Goal: Information Seeking & Learning: Learn about a topic

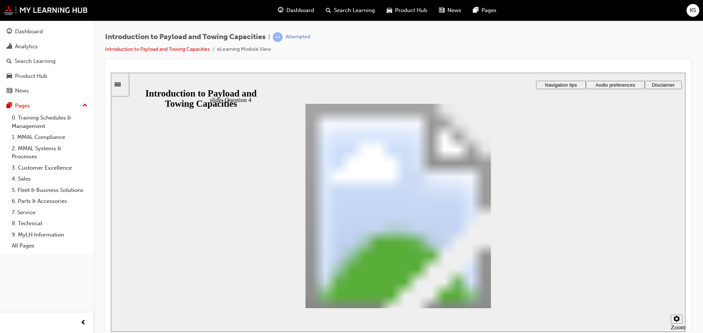
drag, startPoint x: 416, startPoint y: 160, endPoint x: 460, endPoint y: 259, distance: 108.6
drag, startPoint x: 437, startPoint y: 160, endPoint x: 481, endPoint y: 185, distance: 50.5
drag, startPoint x: 337, startPoint y: 159, endPoint x: 392, endPoint y: 213, distance: 77.4
drag, startPoint x: 347, startPoint y: 165, endPoint x: 398, endPoint y: 239, distance: 90.1
checkbox input "true"
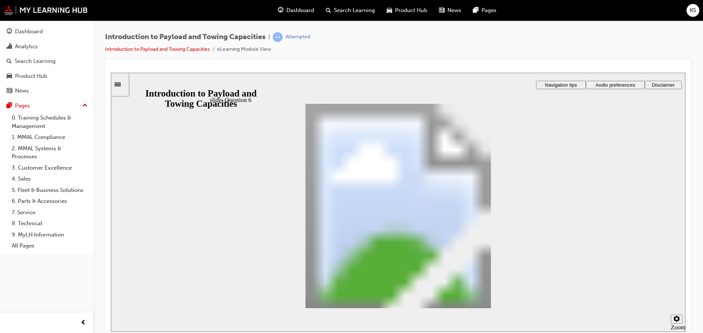
checkbox input "true"
radio input "true"
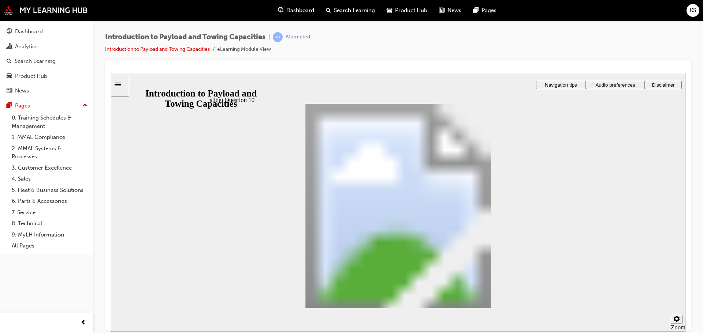
radio input "true"
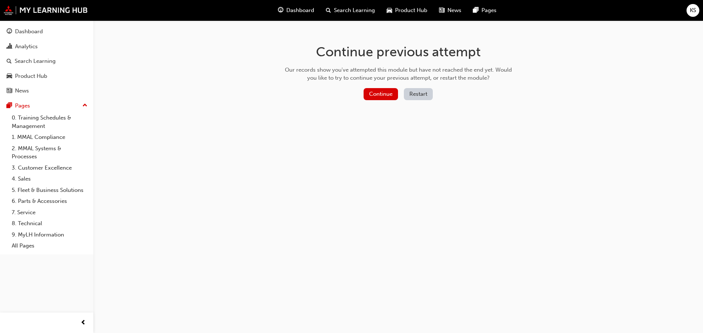
click at [417, 93] on button "Restart" at bounding box center [418, 94] width 29 height 12
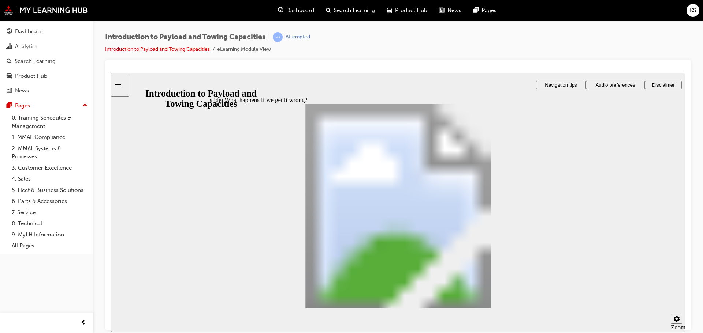
drag, startPoint x: 441, startPoint y: 182, endPoint x: 459, endPoint y: 215, distance: 37.9
drag, startPoint x: 468, startPoint y: 227, endPoint x: 459, endPoint y: 261, distance: 35.5
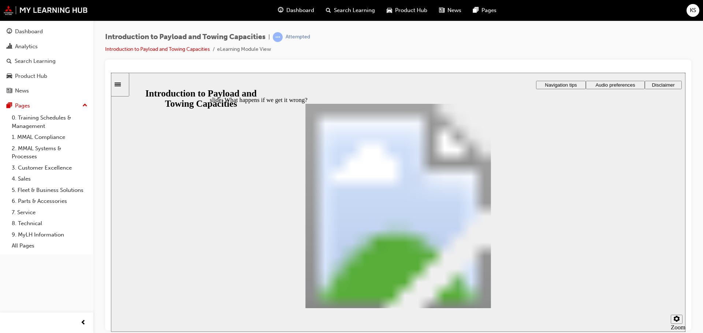
drag, startPoint x: 403, startPoint y: 276, endPoint x: 346, endPoint y: 273, distance: 56.8
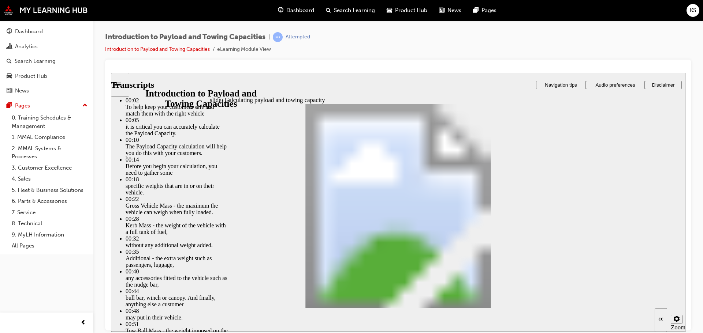
type input "1"
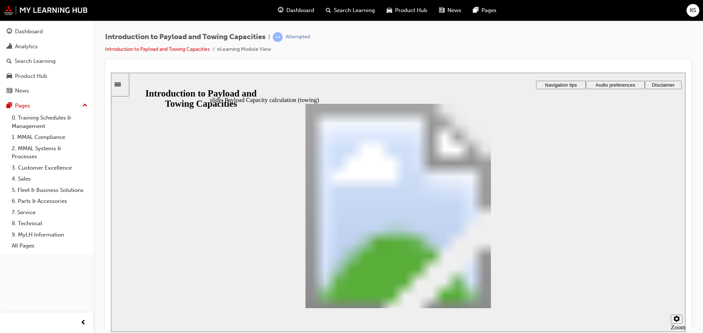
drag, startPoint x: 239, startPoint y: 200, endPoint x: 249, endPoint y: 201, distance: 9.2
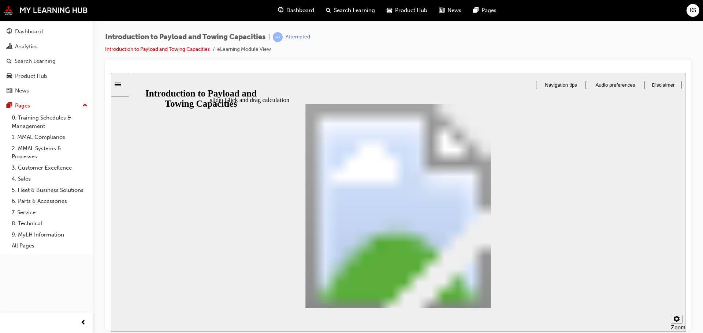
drag, startPoint x: 424, startPoint y: 201, endPoint x: 322, endPoint y: 251, distance: 113.0
drag, startPoint x: 274, startPoint y: 199, endPoint x: 353, endPoint y: 243, distance: 90.5
drag, startPoint x: 446, startPoint y: 202, endPoint x: 380, endPoint y: 244, distance: 77.8
drag, startPoint x: 446, startPoint y: 198, endPoint x: 400, endPoint y: 247, distance: 67.1
drag, startPoint x: 235, startPoint y: 196, endPoint x: 387, endPoint y: 244, distance: 159.4
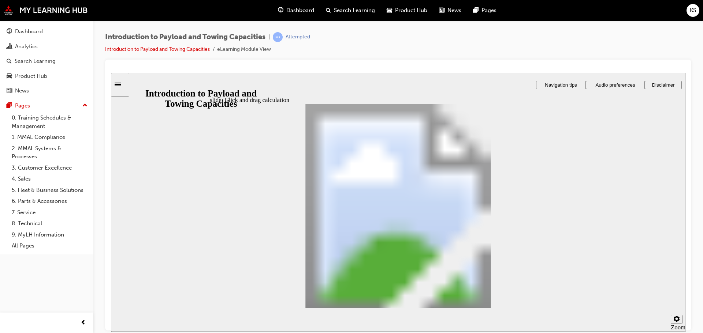
drag, startPoint x: 375, startPoint y: 198, endPoint x: 384, endPoint y: 250, distance: 52.4
drag, startPoint x: 341, startPoint y: 193, endPoint x: 385, endPoint y: 233, distance: 59.9
drag, startPoint x: 497, startPoint y: 201, endPoint x: 421, endPoint y: 241, distance: 86.0
checkbox input "true"
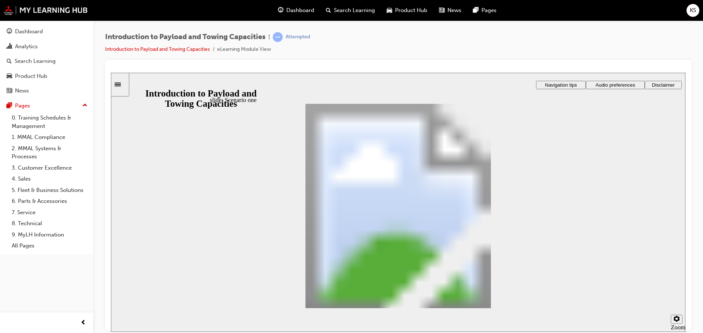
checkbox input "true"
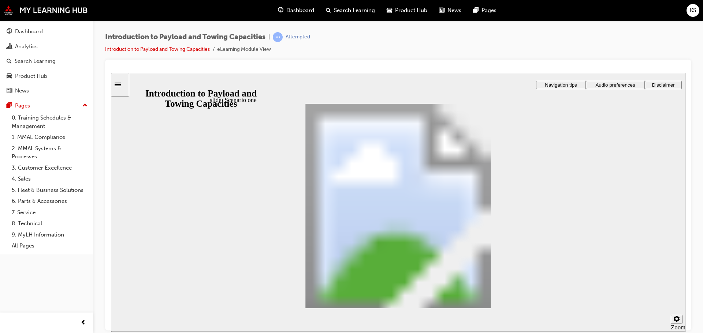
checkbox input "true"
drag, startPoint x: 275, startPoint y: 187, endPoint x: 367, endPoint y: 223, distance: 98.5
drag, startPoint x: 287, startPoint y: 184, endPoint x: 399, endPoint y: 237, distance: 124.0
drag, startPoint x: 291, startPoint y: 189, endPoint x: 472, endPoint y: 254, distance: 192.7
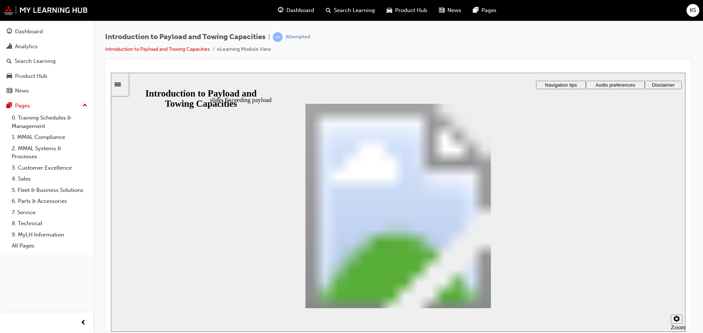
drag, startPoint x: 340, startPoint y: 207, endPoint x: 449, endPoint y: 254, distance: 118.3
drag, startPoint x: 279, startPoint y: 187, endPoint x: 476, endPoint y: 289, distance: 221.5
drag, startPoint x: 288, startPoint y: 182, endPoint x: 589, endPoint y: 243, distance: 307.7
drag, startPoint x: 284, startPoint y: 178, endPoint x: 450, endPoint y: 249, distance: 180.4
drag, startPoint x: 388, startPoint y: 233, endPoint x: 467, endPoint y: 259, distance: 82.9
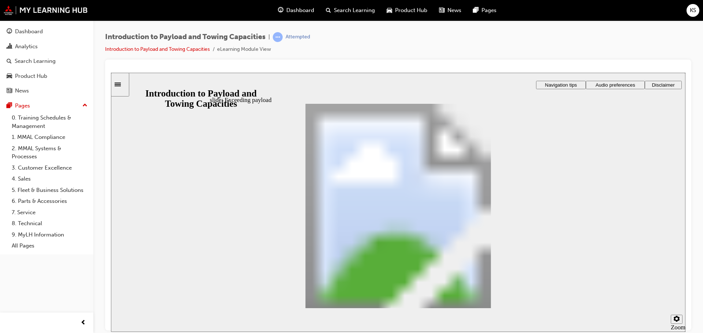
drag, startPoint x: 284, startPoint y: 181, endPoint x: 444, endPoint y: 274, distance: 185.2
drag, startPoint x: 280, startPoint y: 192, endPoint x: 432, endPoint y: 264, distance: 167.5
radio input "true"
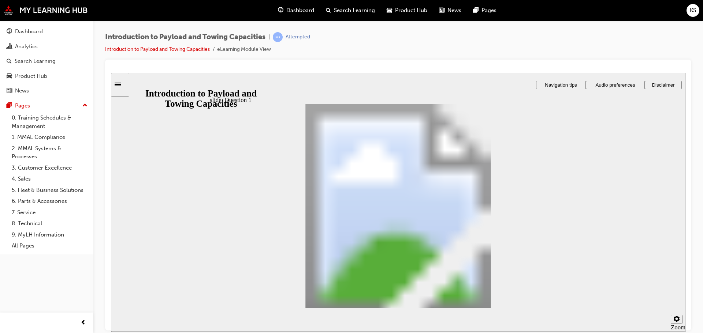
radio input "false"
radio input "true"
drag, startPoint x: 396, startPoint y: 260, endPoint x: 387, endPoint y: 180, distance: 81.1
drag, startPoint x: 470, startPoint y: 260, endPoint x: 321, endPoint y: 202, distance: 160.0
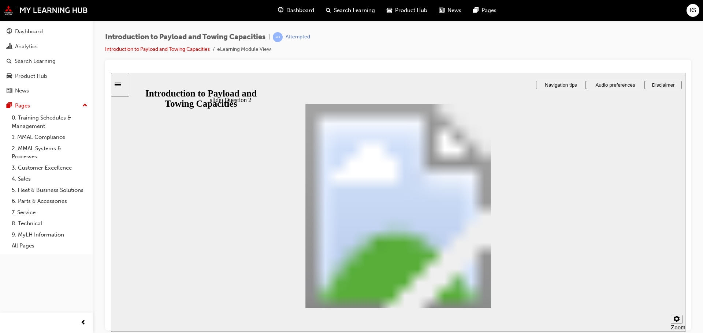
drag, startPoint x: 317, startPoint y: 232, endPoint x: 409, endPoint y: 198, distance: 97.9
checkbox input "true"
drag, startPoint x: 421, startPoint y: 161, endPoint x: 474, endPoint y: 237, distance: 93.0
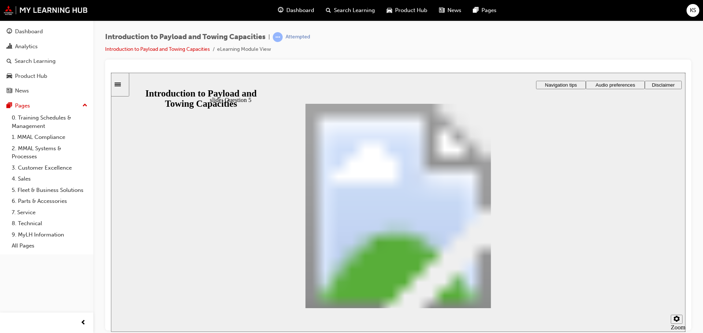
drag, startPoint x: 397, startPoint y: 167, endPoint x: 443, endPoint y: 193, distance: 52.6
drag, startPoint x: 415, startPoint y: 159, endPoint x: 467, endPoint y: 263, distance: 116.6
drag, startPoint x: 387, startPoint y: 162, endPoint x: 430, endPoint y: 213, distance: 67.3
drag, startPoint x: 540, startPoint y: 281, endPoint x: 569, endPoint y: 306, distance: 38.4
drag, startPoint x: 422, startPoint y: 161, endPoint x: 481, endPoint y: 262, distance: 116.8
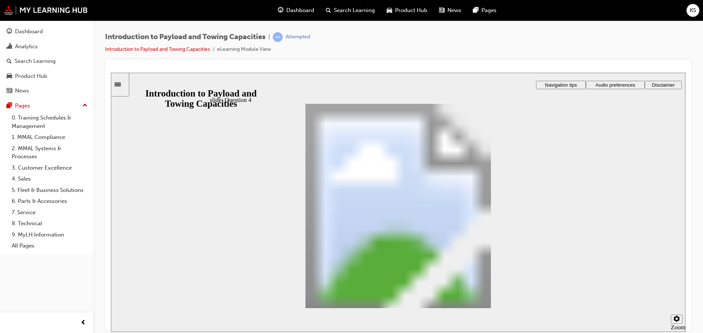
drag, startPoint x: 414, startPoint y: 167, endPoint x: 446, endPoint y: 191, distance: 40.0
drag, startPoint x: 357, startPoint y: 163, endPoint x: 413, endPoint y: 215, distance: 76.7
drag, startPoint x: 394, startPoint y: 163, endPoint x: 462, endPoint y: 238, distance: 101.4
checkbox input "true"
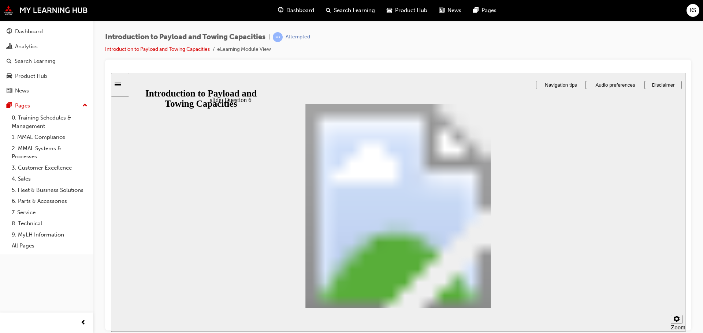
radio input "true"
drag, startPoint x: 299, startPoint y: 236, endPoint x: 317, endPoint y: 250, distance: 22.7
radio input "true"
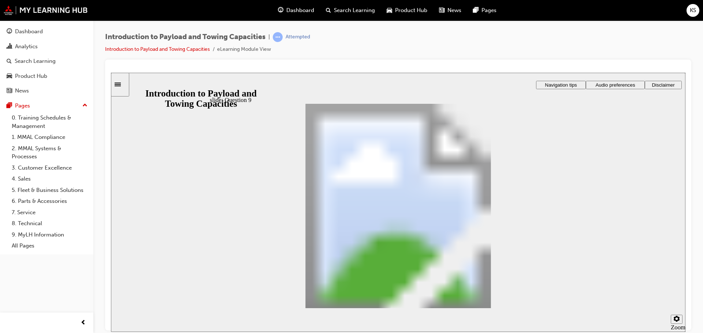
radio input "true"
drag, startPoint x: 310, startPoint y: 210, endPoint x: 525, endPoint y: 279, distance: 225.3
radio input "true"
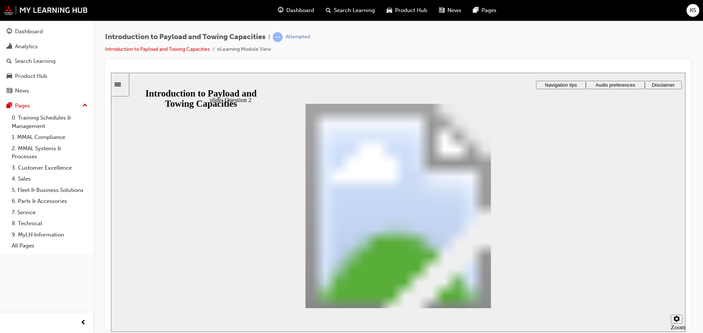
drag, startPoint x: 380, startPoint y: 258, endPoint x: 372, endPoint y: 178, distance: 81.3
drag, startPoint x: 461, startPoint y: 257, endPoint x: 300, endPoint y: 200, distance: 171.0
drag, startPoint x: 296, startPoint y: 239, endPoint x: 409, endPoint y: 204, distance: 118.6
checkbox input "true"
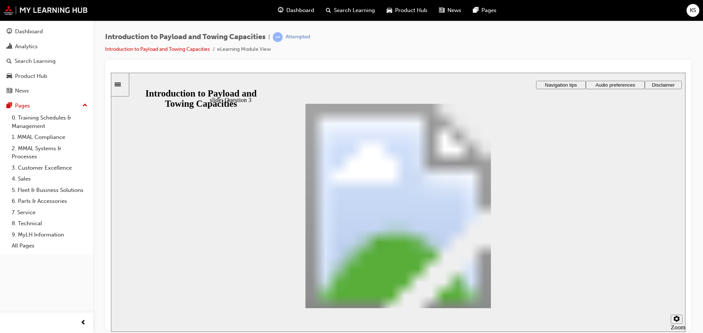
checkbox input "true"
drag, startPoint x: 365, startPoint y: 166, endPoint x: 404, endPoint y: 245, distance: 87.8
drag, startPoint x: 360, startPoint y: 163, endPoint x: 405, endPoint y: 188, distance: 51.3
drag, startPoint x: 380, startPoint y: 163, endPoint x: 427, endPoint y: 267, distance: 114.5
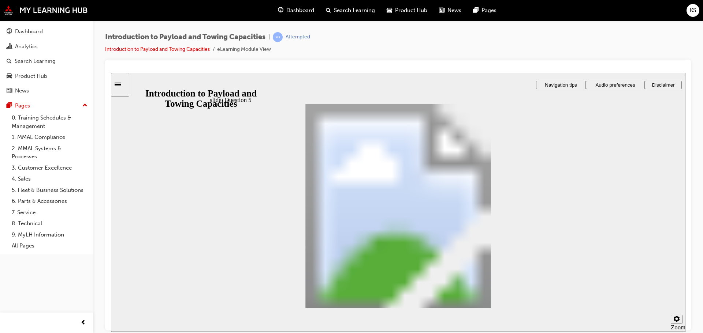
drag, startPoint x: 395, startPoint y: 162, endPoint x: 441, endPoint y: 216, distance: 71.6
drag, startPoint x: 376, startPoint y: 165, endPoint x: 430, endPoint y: 264, distance: 112.5
drag, startPoint x: 387, startPoint y: 162, endPoint x: 422, endPoint y: 190, distance: 44.8
drag, startPoint x: 333, startPoint y: 161, endPoint x: 390, endPoint y: 220, distance: 81.6
drag, startPoint x: 361, startPoint y: 159, endPoint x: 433, endPoint y: 232, distance: 102.2
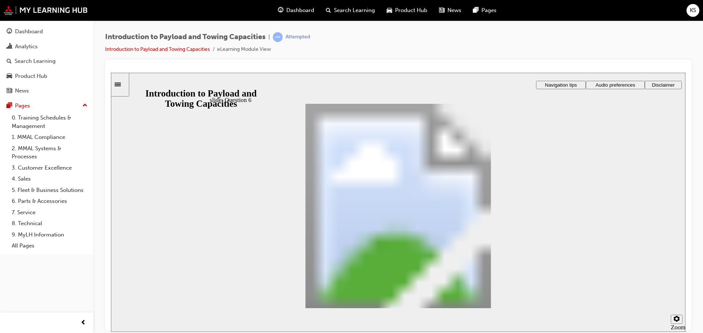
checkbox input "true"
radio input "true"
drag, startPoint x: 281, startPoint y: 224, endPoint x: 517, endPoint y: 287, distance: 243.8
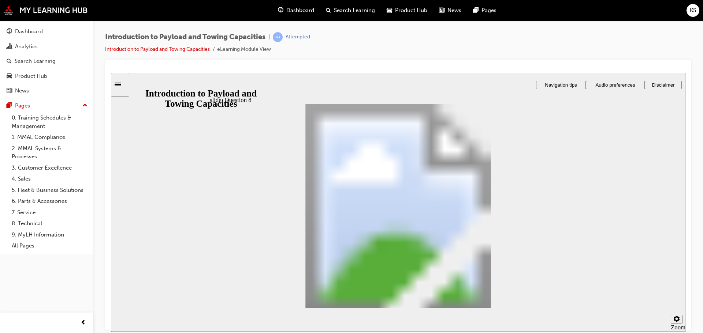
radio input "true"
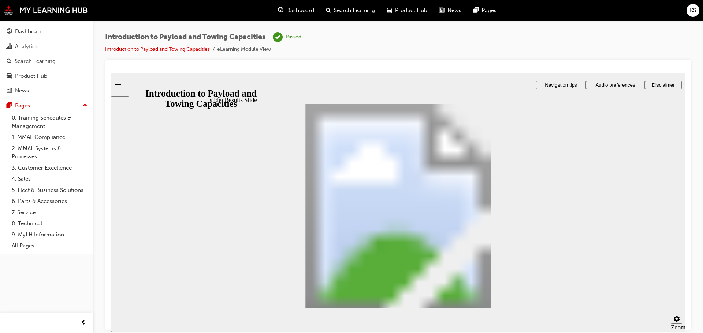
drag, startPoint x: 569, startPoint y: 299, endPoint x: 568, endPoint y: 307, distance: 7.5
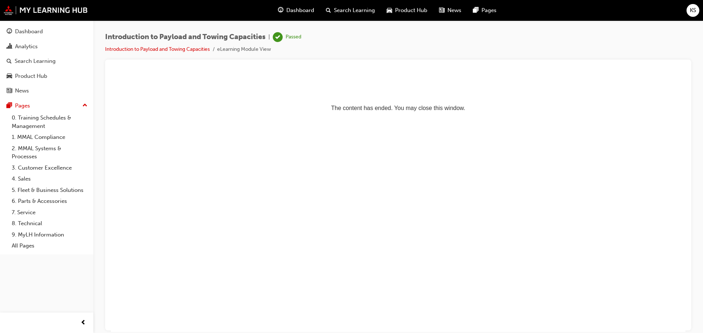
click at [296, 11] on span "Dashboard" at bounding box center [300, 10] width 28 height 8
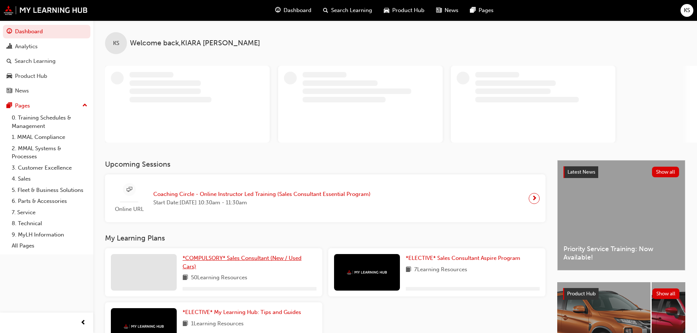
click at [191, 257] on span "*COMPULSORY* Sales Consultant (New / Used Cars)" at bounding box center [242, 262] width 119 height 15
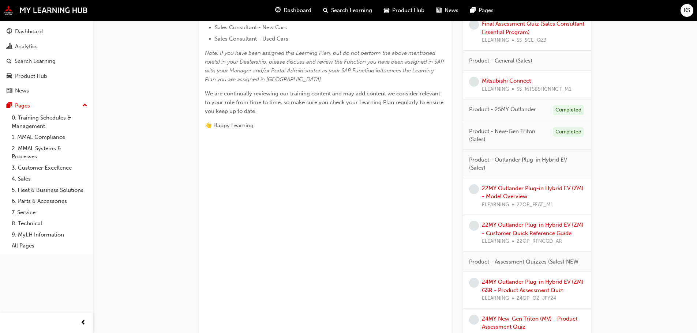
scroll to position [329, 0]
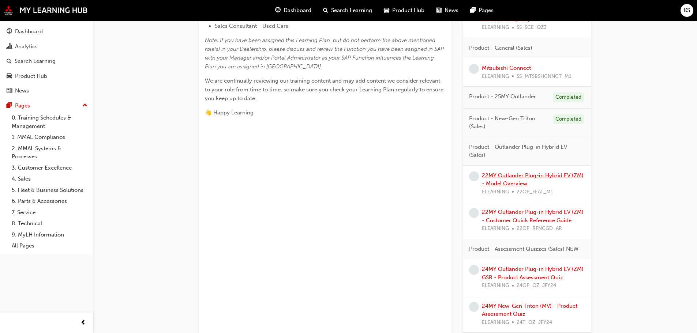
click at [515, 181] on link "22MY Outlander Plug-in Hybrid EV (ZM) - Model Overview" at bounding box center [533, 179] width 102 height 15
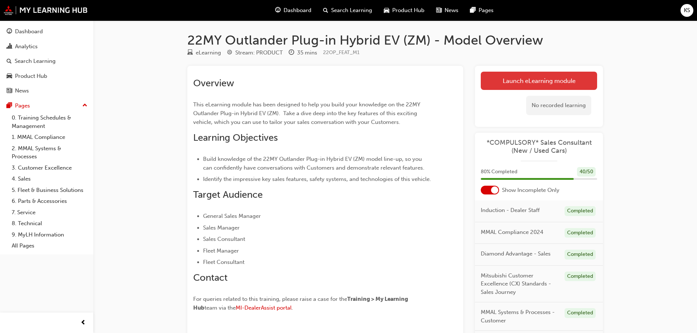
click at [527, 81] on link "Launch eLearning module" at bounding box center [539, 81] width 116 height 18
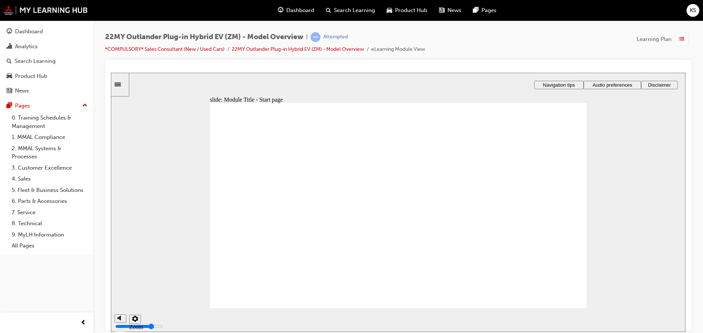
drag, startPoint x: 608, startPoint y: 138, endPoint x: 622, endPoint y: 158, distance: 24.0
click at [608, 138] on div "slide: Sound check Rectangle 1 Rectangle 3 Sound check By default, page narrati…" at bounding box center [398, 202] width 574 height 260
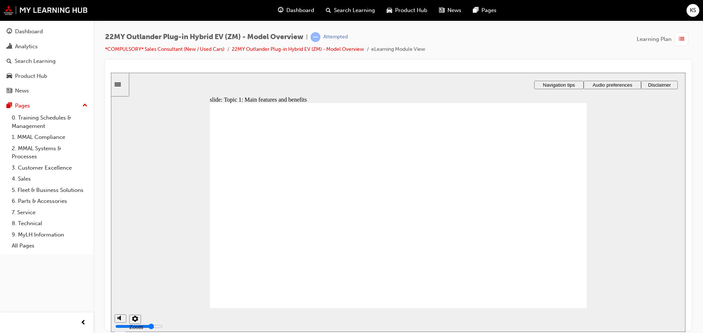
click at [615, 84] on span "Audio preferences" at bounding box center [612, 84] width 40 height 5
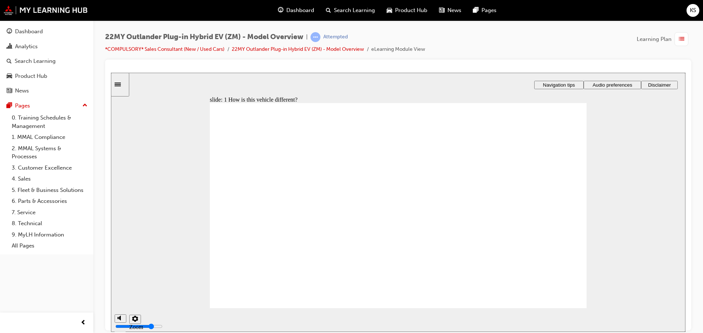
drag, startPoint x: 507, startPoint y: 232, endPoint x: 492, endPoint y: 241, distance: 16.9
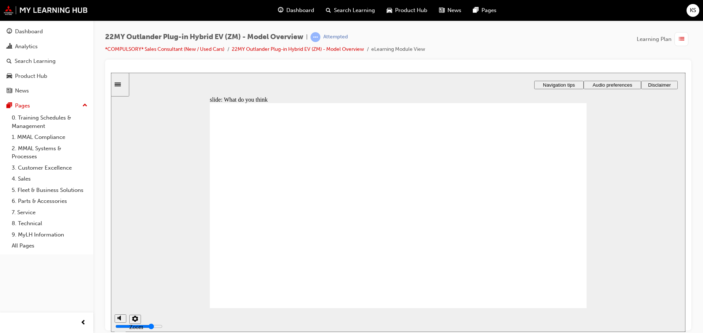
radio input "true"
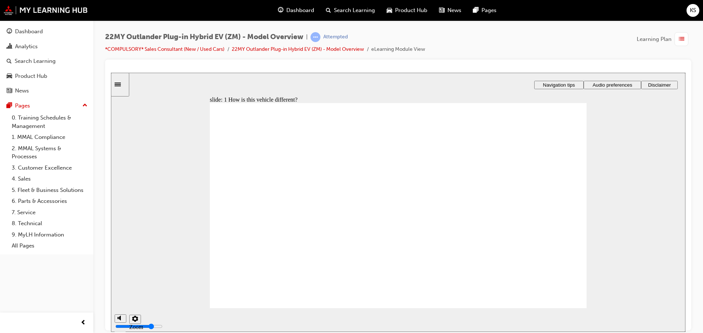
drag, startPoint x: 559, startPoint y: 272, endPoint x: 511, endPoint y: 261, distance: 49.0
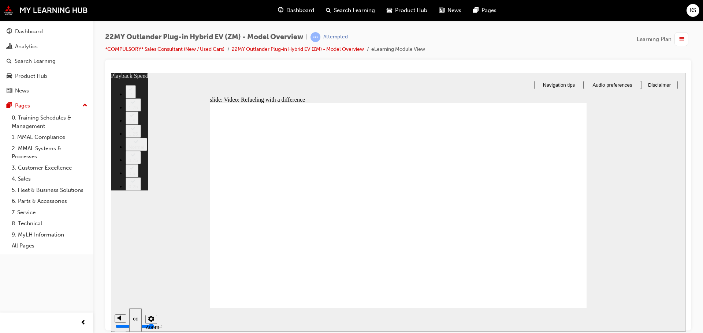
type input "6"
type input "8"
type input "6"
type input "8"
type input "7"
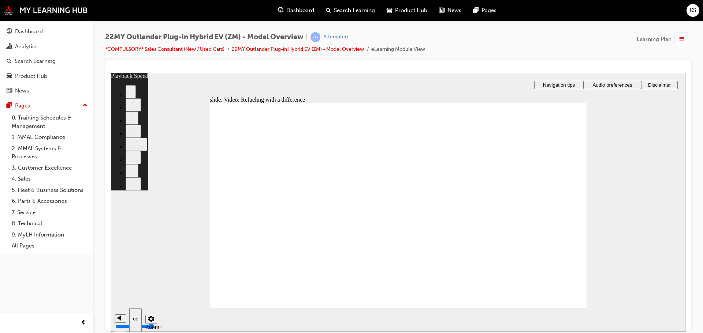
type input "6"
type input "7"
type input "6"
type input "7"
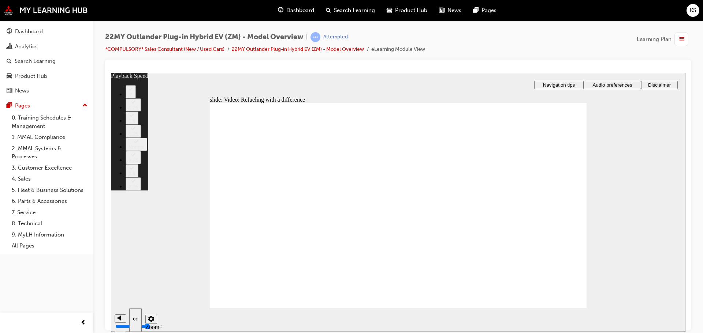
type input "7"
type input "6"
type input "7"
type input "6"
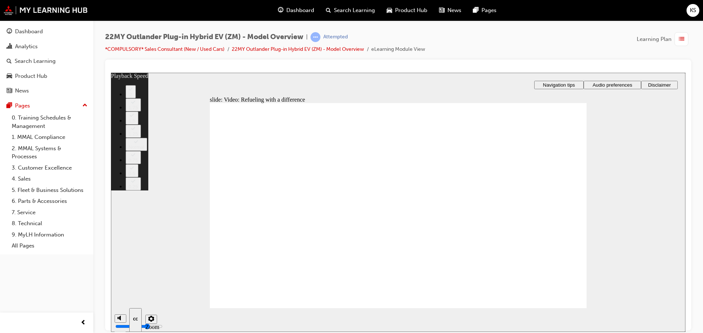
type input "7"
type input "6"
type input "7"
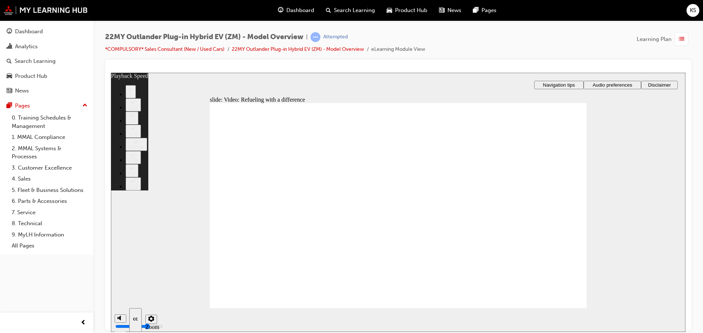
type input "7"
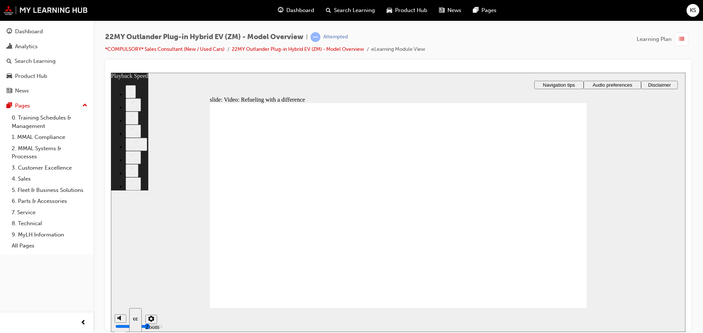
type input "7"
type input "8"
type input "7"
type input "8"
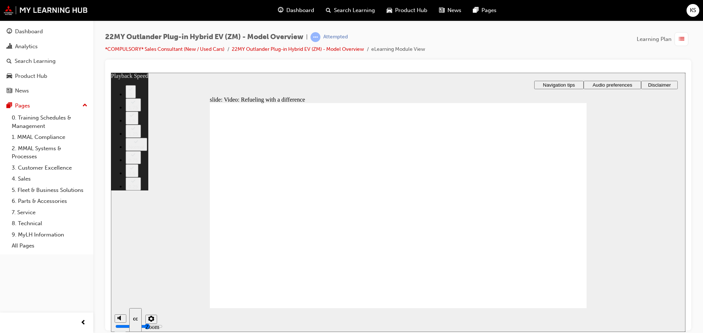
type input "7"
type input "8"
type input "7"
type input "8"
type input "7"
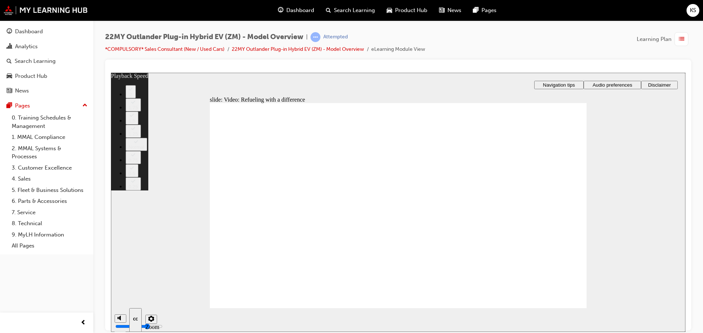
type input "9"
type input "7"
type input "9"
type input "7"
type input "9"
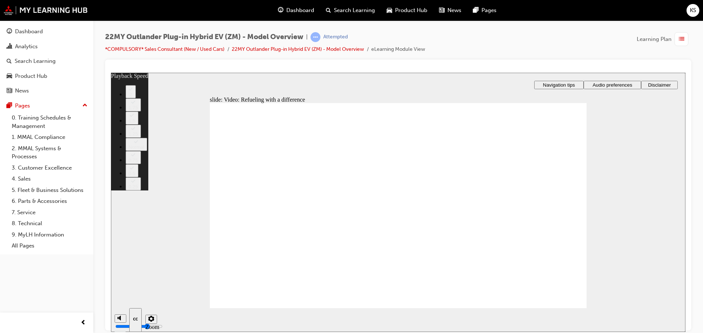
type input "7"
type input "9"
type input "7"
type input "9"
type input "7"
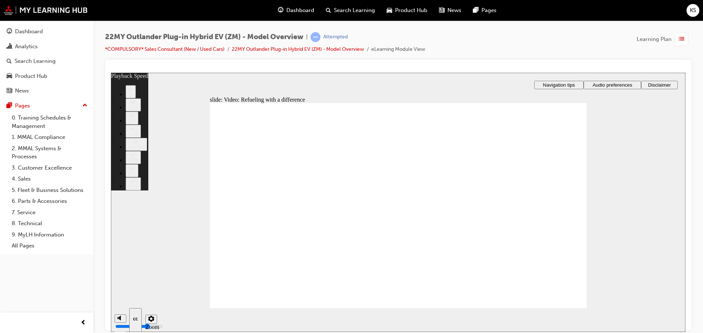
type input "10"
type input "7"
type input "10"
type input "7"
type input "10"
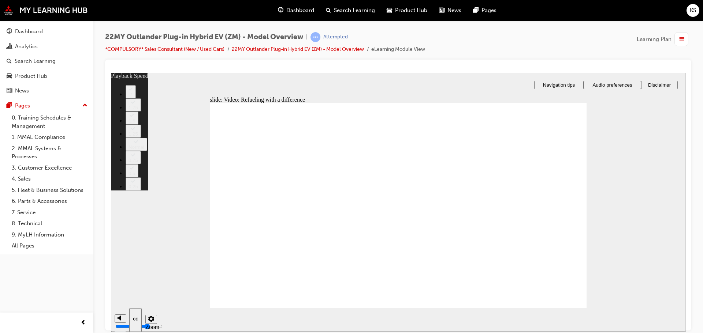
type input "7"
type input "11"
type input "7"
type input "11"
type input "7"
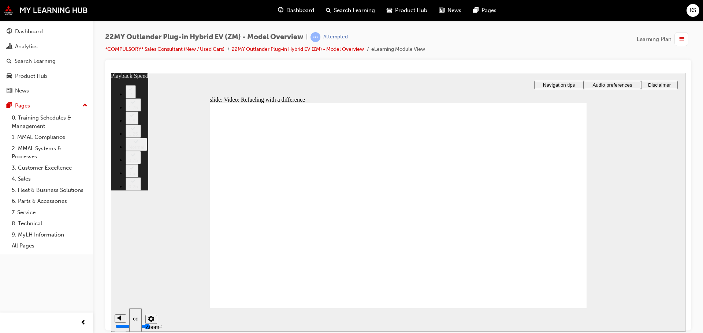
type input "11"
type input "7"
type input "11"
type input "7"
type input "12"
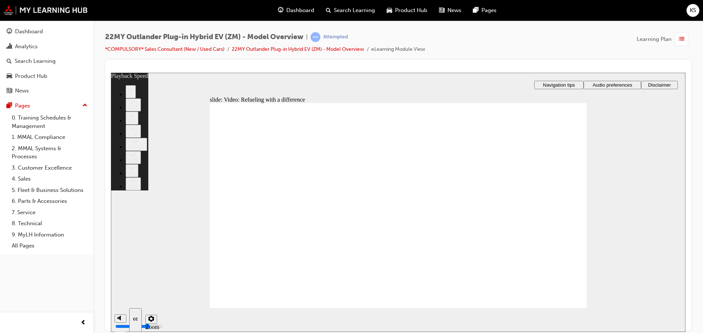
type input "7"
type input "12"
type input "7"
type input "12"
type input "7"
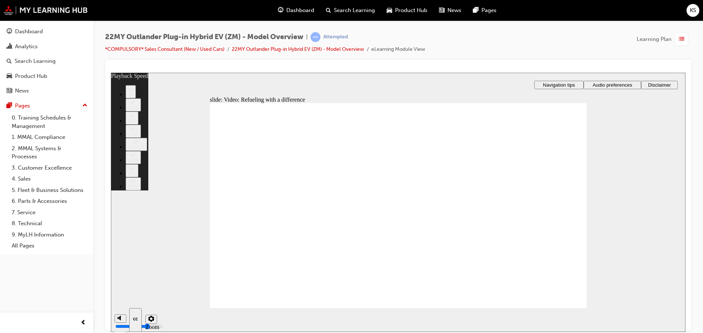
type input "12"
type input "7"
type input "13"
type input "7"
type input "13"
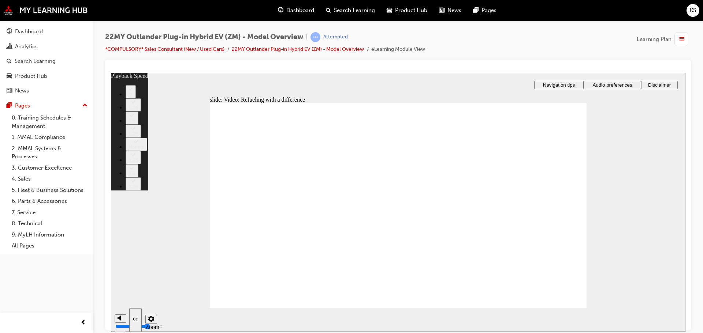
type input "7"
type input "13"
type input "7"
type input "13"
type input "7"
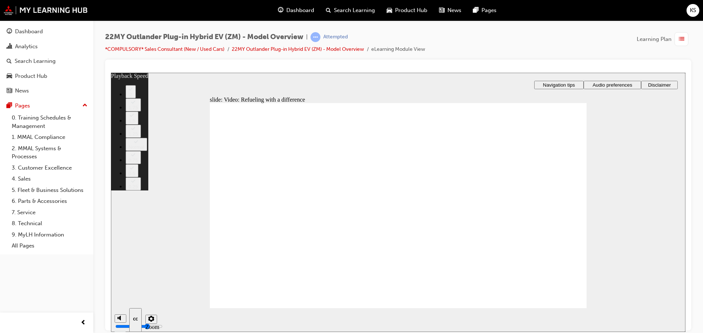
type input "14"
type input "7"
type input "14"
type input "7"
type input "14"
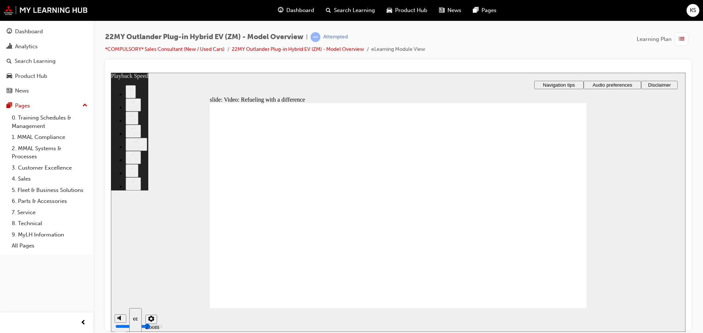
type input "7"
type input "15"
type input "7"
type input "15"
type input "7"
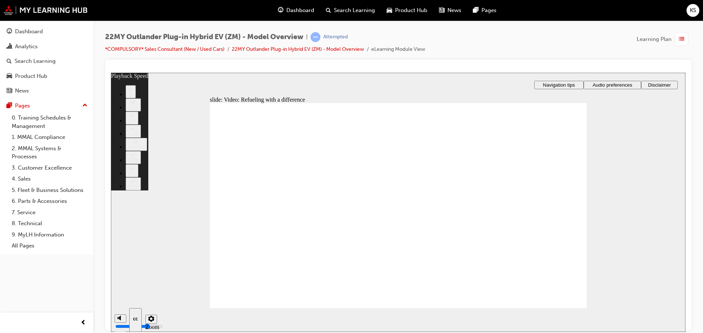
type input "15"
type input "7"
type input "15"
type input "7"
type input "16"
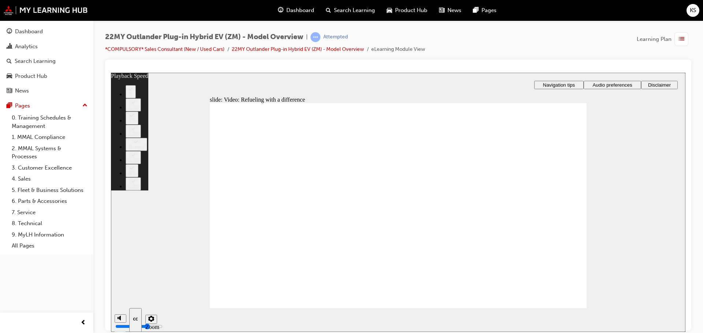
type input "7"
type input "16"
type input "7"
type input "16"
type input "7"
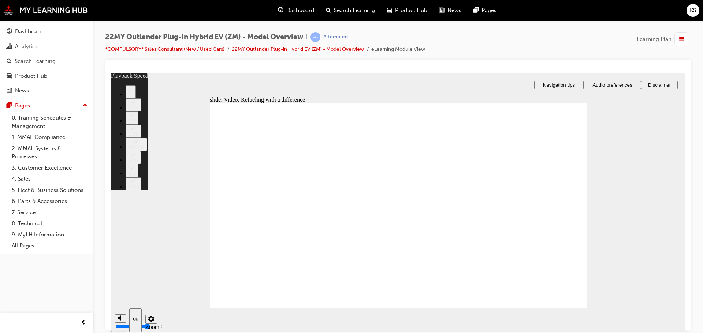
type input "16"
type input "7"
type input "17"
type input "7"
type input "17"
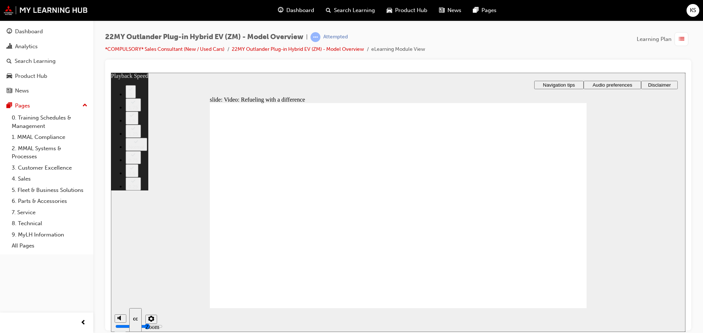
type input "7"
type input "17"
type input "7"
type input "17"
type input "7"
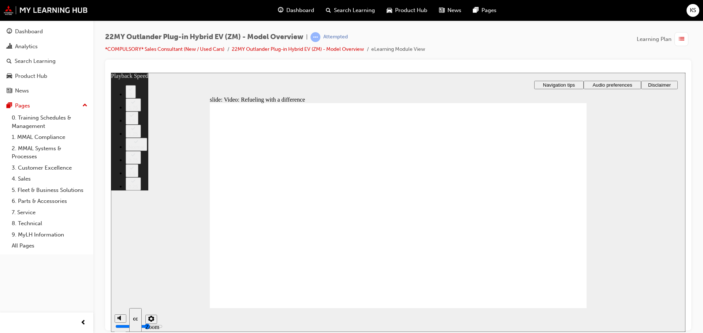
type input "18"
type input "7"
type input "18"
type input "7"
type input "18"
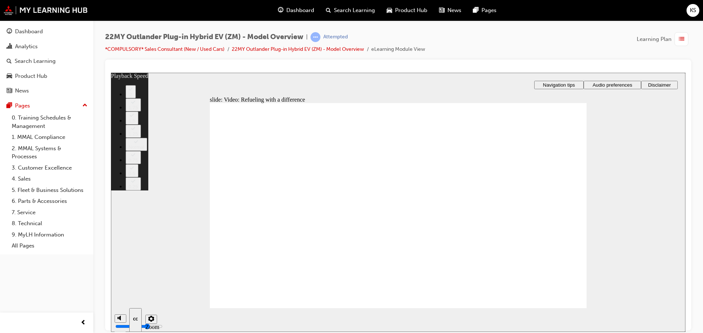
type input "7"
type input "19"
type input "7"
type input "19"
type input "7"
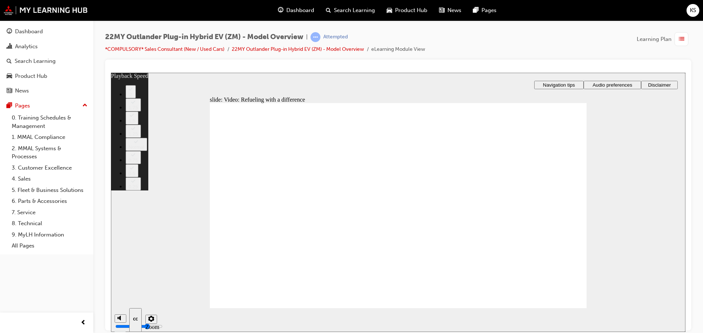
type input "19"
type input "7"
type input "19"
type input "7"
type input "20"
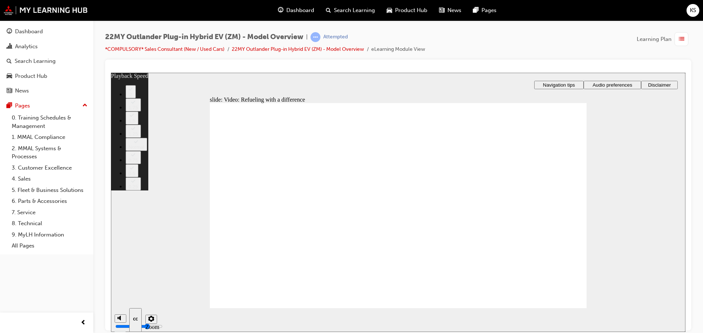
type input "7"
type input "20"
type input "7"
type input "20"
type input "7"
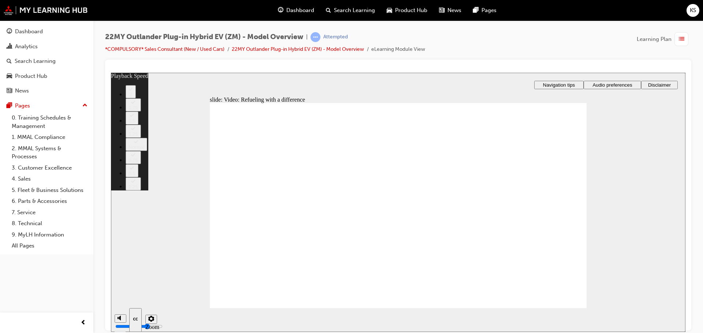
type input "20"
type input "7"
type input "21"
type input "7"
type input "21"
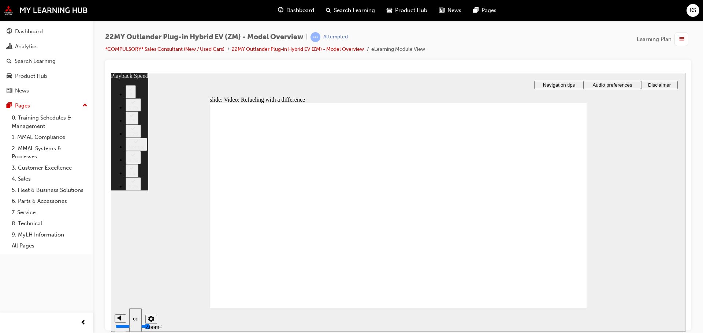
type input "7"
type input "21"
type input "7"
type input "21"
type input "7"
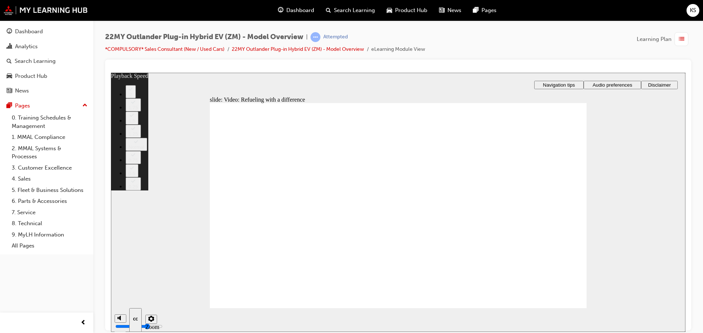
type input "22"
type input "7"
type input "22"
type input "7"
type input "22"
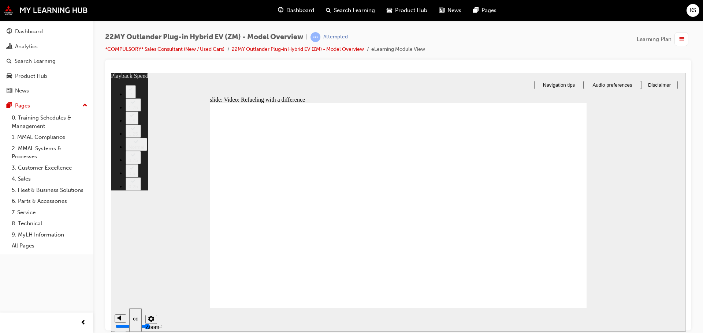
type input "7"
type input "22"
type input "7"
type input "23"
type input "7"
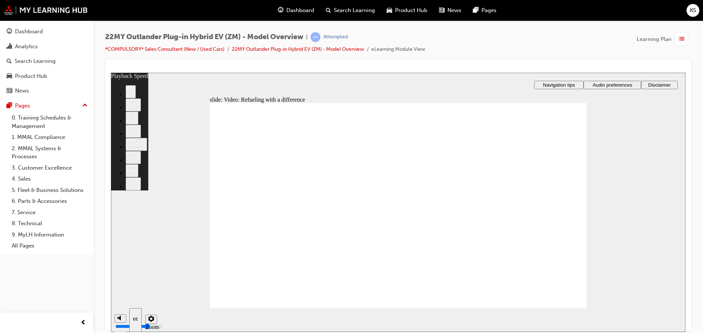
type input "23"
type input "7"
type input "23"
type input "7"
type input "24"
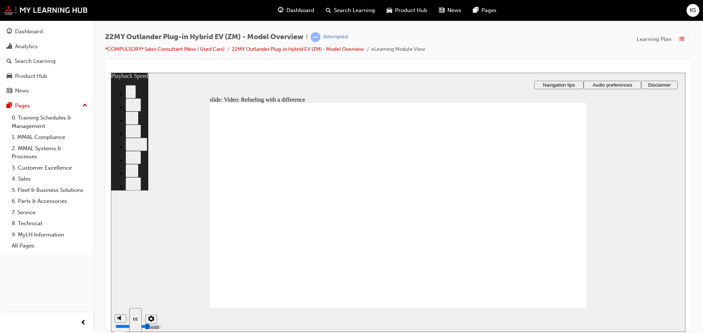
type input "7"
type input "24"
type input "7"
type input "24"
type input "7"
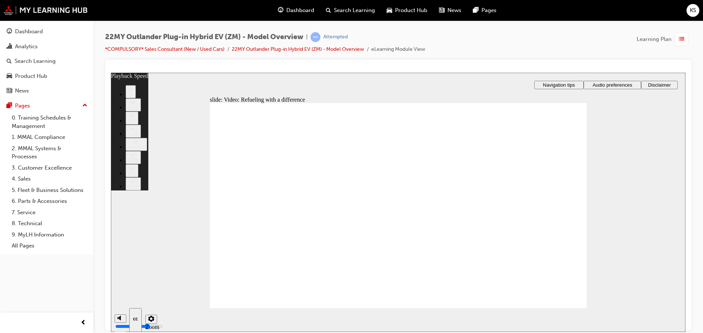
type input "24"
type input "7"
type input "25"
type input "7"
type input "25"
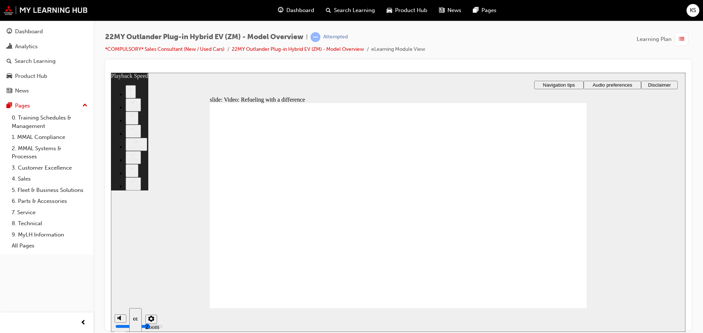
type input "7"
type input "25"
type input "7"
type input "25"
type input "7"
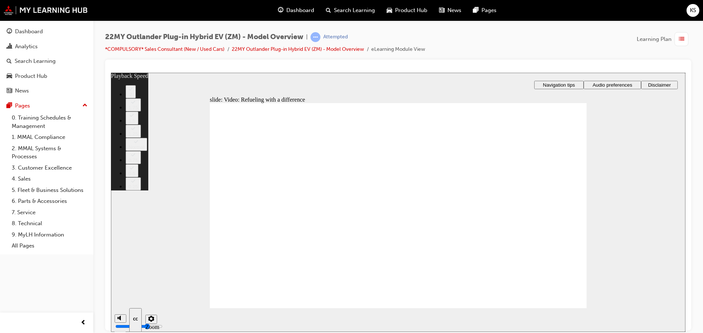
type input "26"
type input "7"
type input "26"
type input "7"
type input "26"
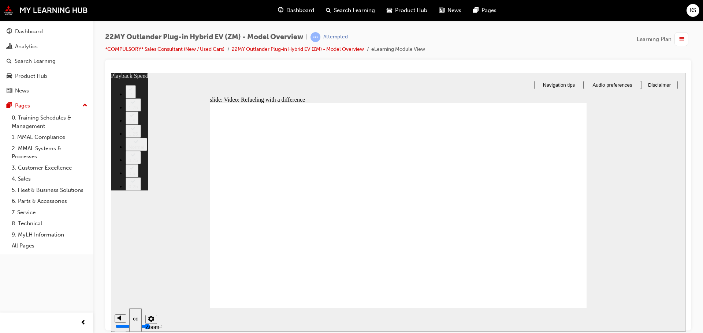
type input "7"
type input "26"
type input "7"
type input "27"
type input "7"
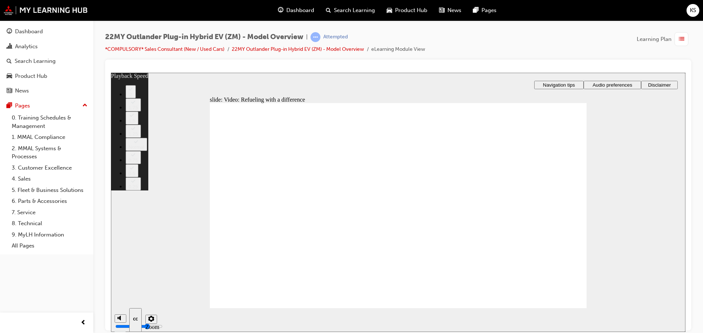
type input "27"
type input "7"
type input "27"
type input "7"
type input "28"
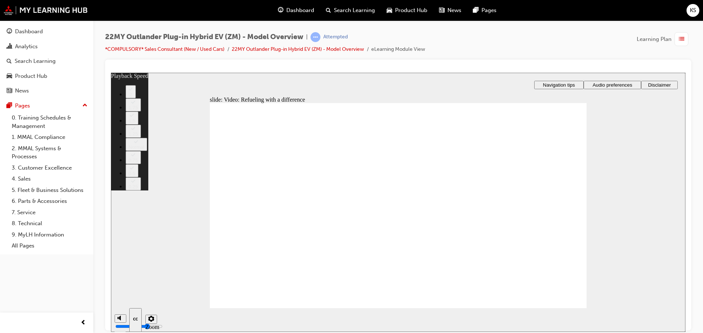
type input "7"
type input "28"
type input "7"
type input "28"
type input "7"
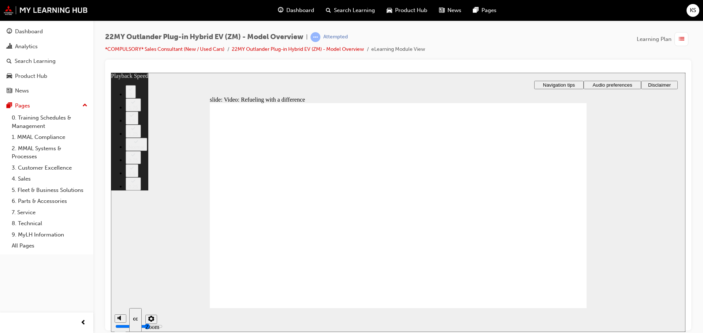
type input "28"
type input "7"
type input "29"
type input "7"
type input "29"
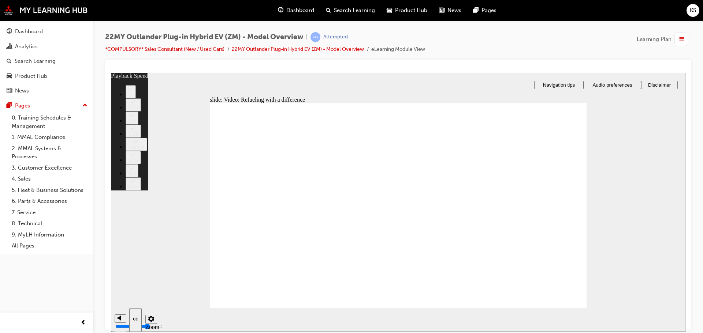
type input "7"
type input "29"
type input "7"
type input "29"
type input "7"
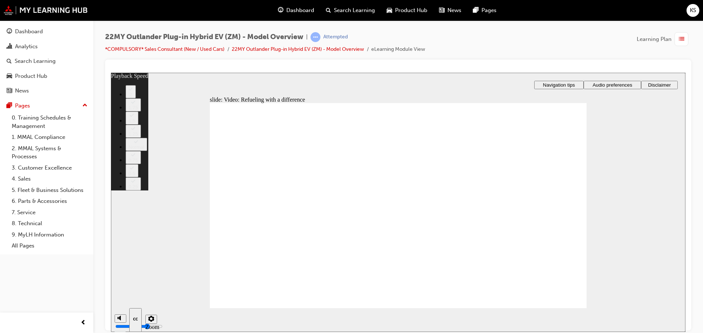
type input "30"
type input "7"
type input "30"
type input "7"
type input "30"
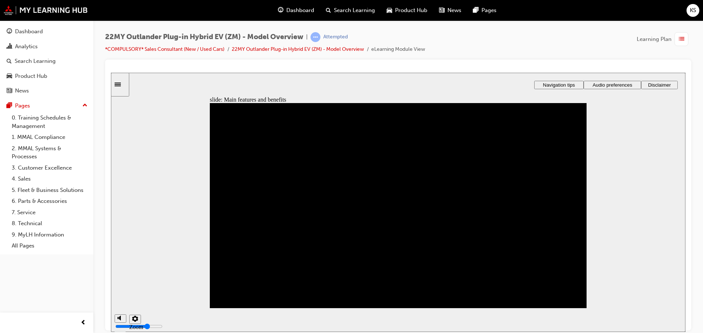
drag, startPoint x: 552, startPoint y: 222, endPoint x: 547, endPoint y: 228, distance: 8.6
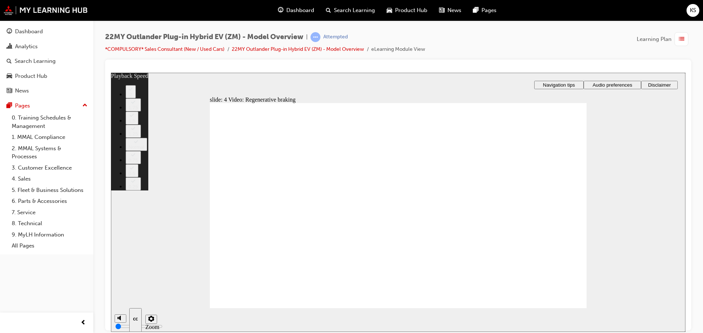
click at [671, 100] on div "slide: 4 Video: Regenerative braking Sorry, you’ll need to watch the whole vide…" at bounding box center [398, 202] width 574 height 260
drag, startPoint x: 403, startPoint y: 222, endPoint x: 409, endPoint y: 235, distance: 13.9
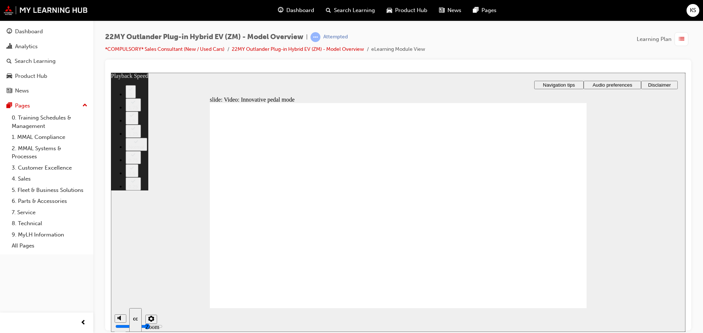
type input "1"
type input "7"
type input "1"
type input "7"
type input "2"
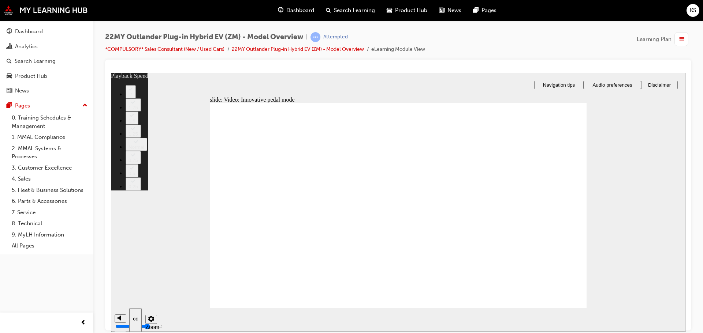
type input "7"
type input "2"
type input "7"
type input "2"
type input "7"
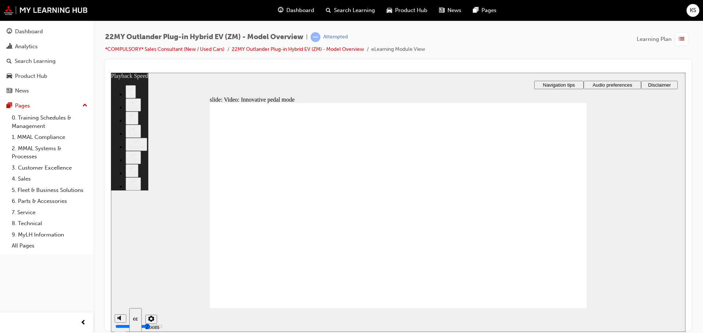
type input "2"
type input "7"
type input "3"
type input "7"
type input "3"
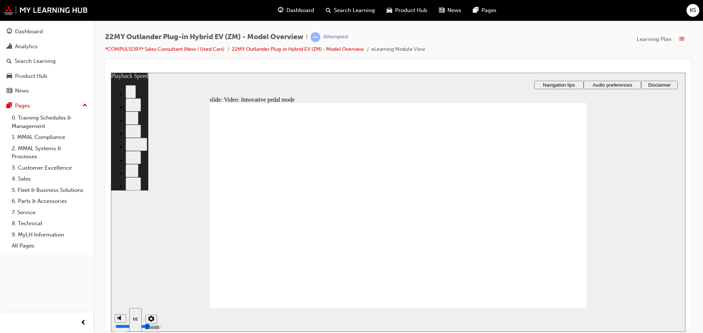
type input "7"
type input "3"
type input "7"
type input "4"
type input "7"
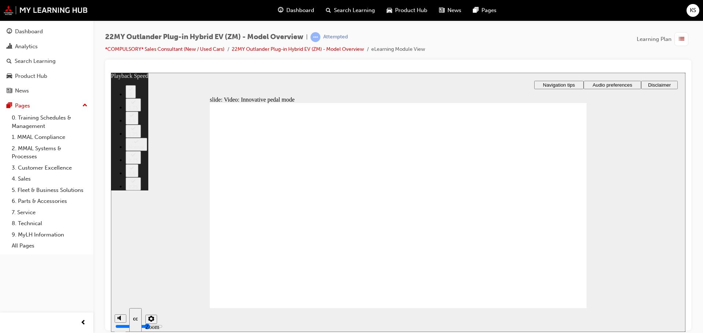
type input "4"
type input "7"
type input "4"
type input "7"
type input "4"
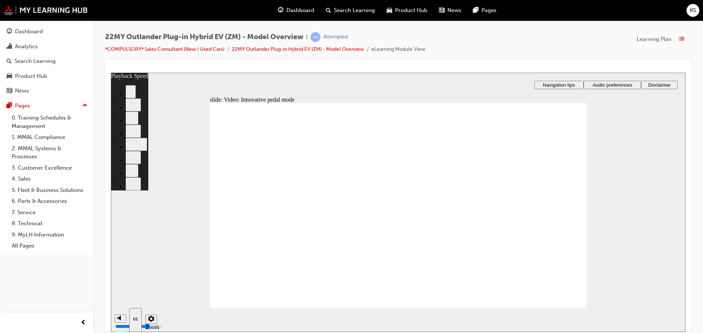
type input "7"
type input "9"
type input "7"
type input "9"
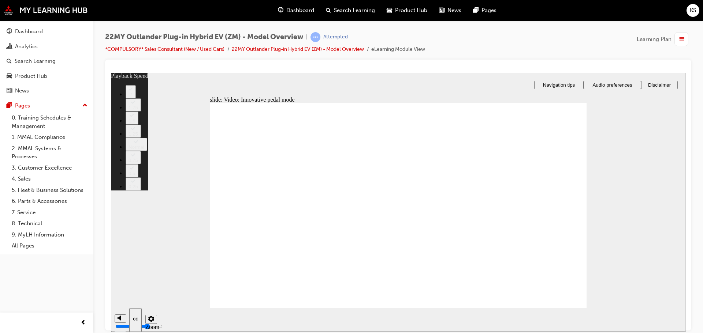
type input "7"
type input "9"
type input "7"
type input "9"
type input "7"
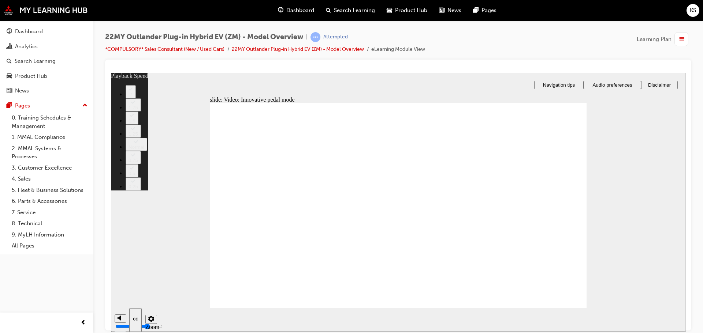
type input "9"
type input "7"
type input "10"
type input "7"
type input "10"
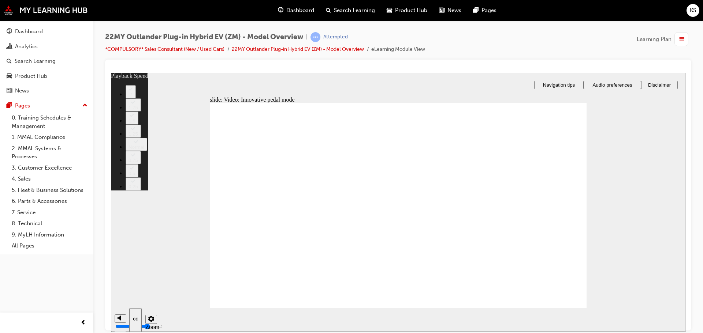
type input "7"
type input "10"
type input "7"
type input "13"
type input "7"
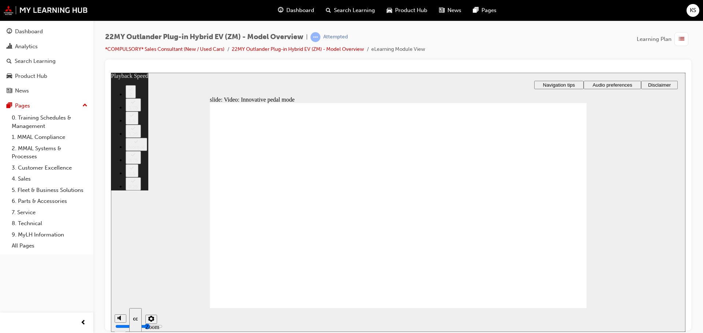
type input "13"
type input "7"
type input "13"
type input "7"
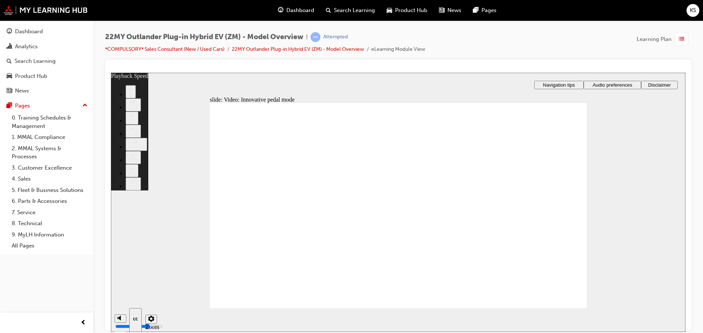
type input "13"
type input "7"
type input "13"
type input "7"
type input "14"
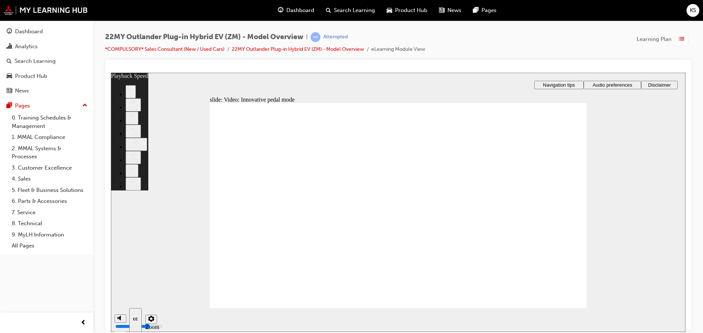
type input "7"
type input "14"
type input "7"
type input "21"
type input "7"
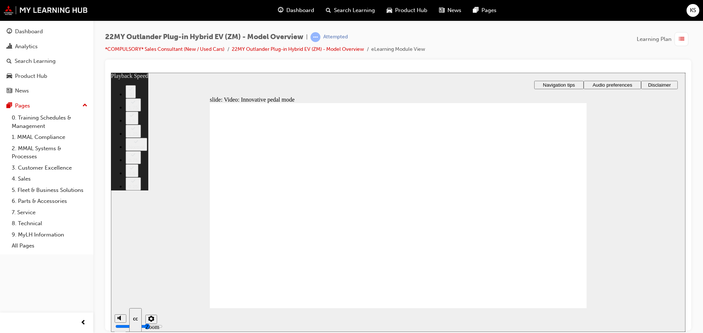
type input "21"
type input "7"
type input "21"
type input "7"
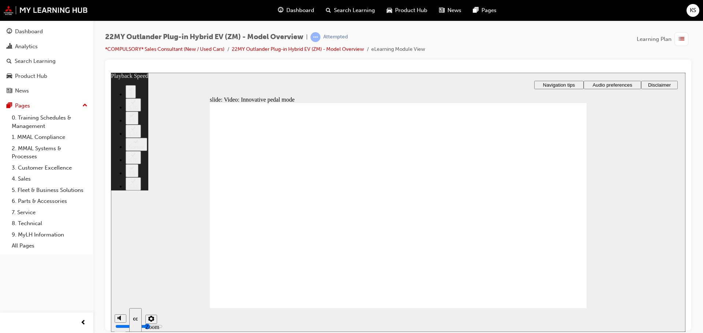
type input "21"
type input "7"
type input "21"
type input "7"
type input "22"
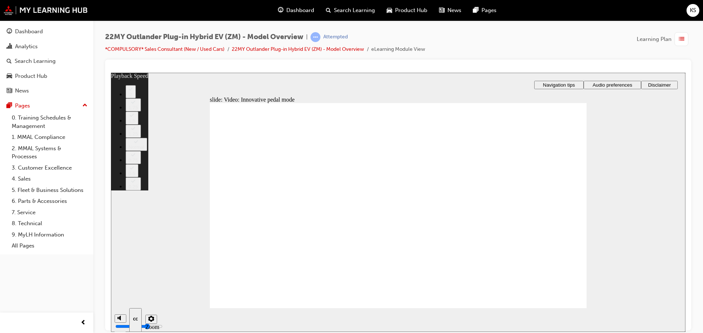
type input "7"
type input "22"
type input "7"
type input "22"
type input "7"
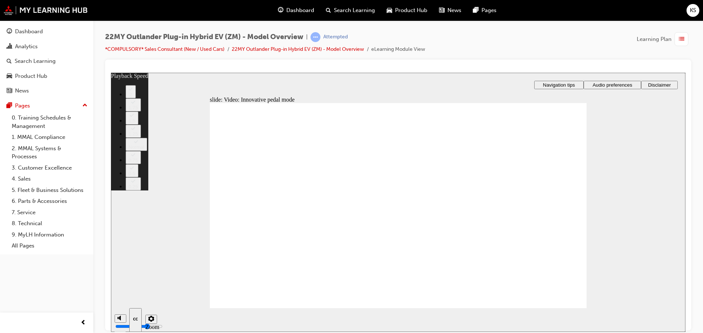
type input "22"
type input "7"
type input "23"
type input "7"
type input "23"
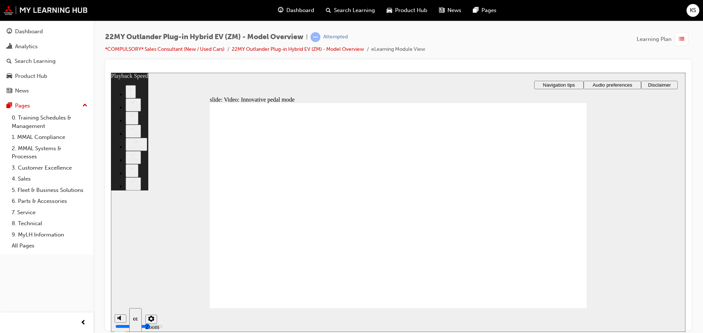
type input "7"
type input "23"
type input "7"
type input "24"
type input "7"
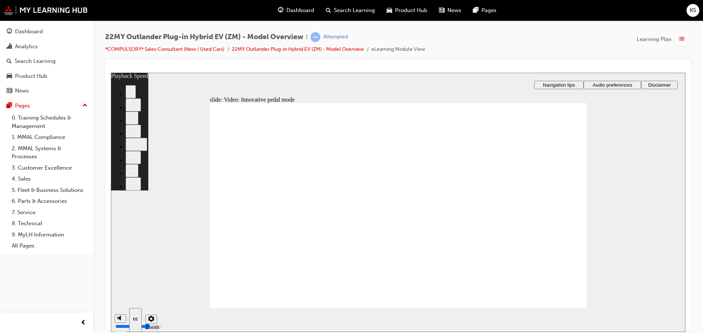
type input "24"
type input "7"
type input "24"
type input "7"
type input "24"
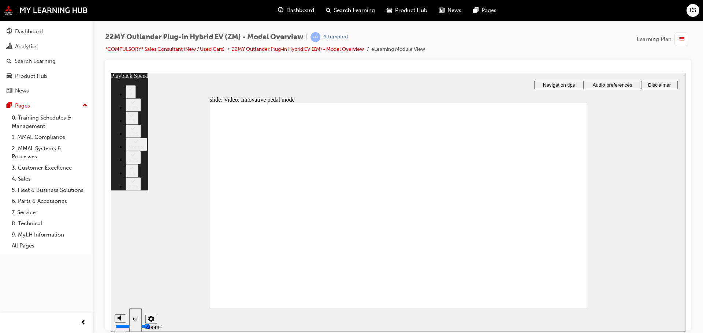
type input "7"
type input "24"
type input "7"
type input "25"
type input "7"
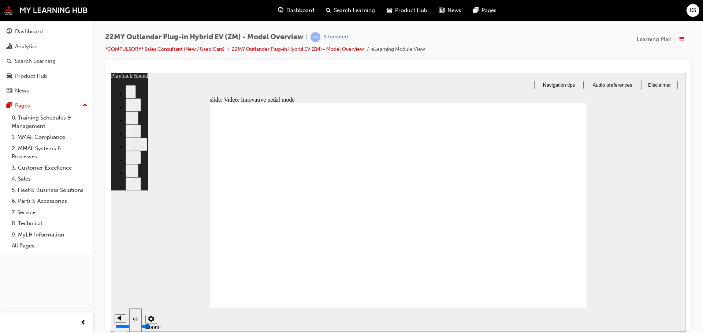
type input "25"
type input "7"
type input "25"
type input "7"
type input "25"
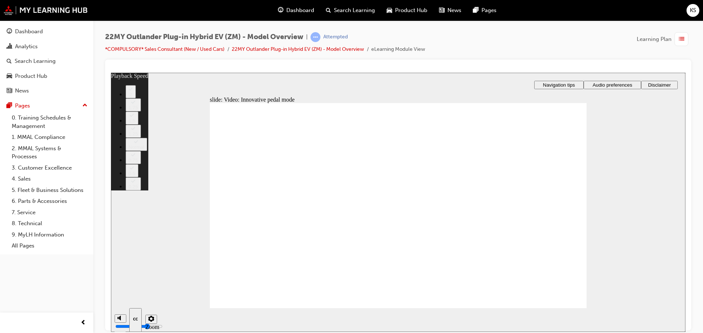
type input "7"
type input "26"
type input "7"
type input "26"
type input "7"
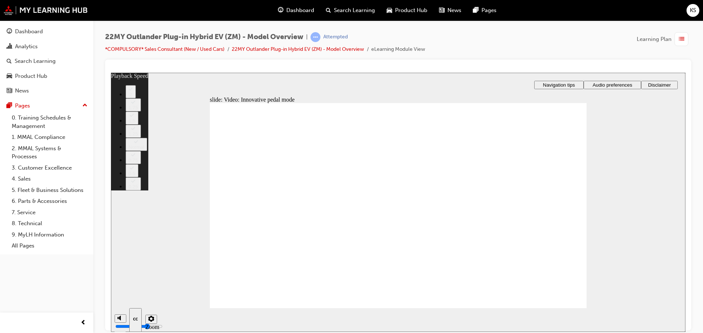
type input "26"
type input "7"
type input "26"
type input "7"
type input "27"
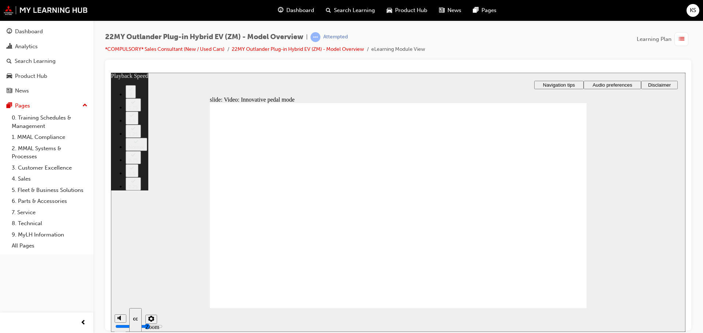
type input "7"
type input "27"
type input "7"
type input "27"
type input "7"
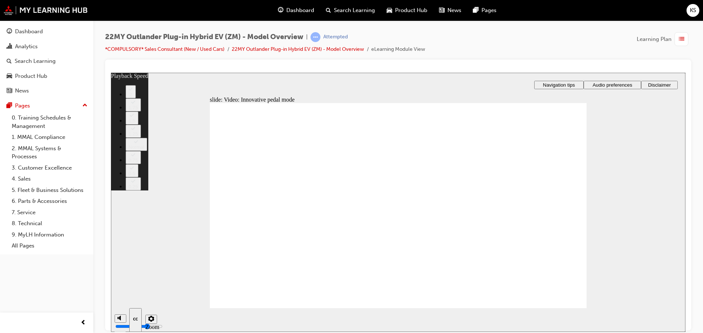
type input "28"
type input "7"
type input "28"
type input "7"
type input "28"
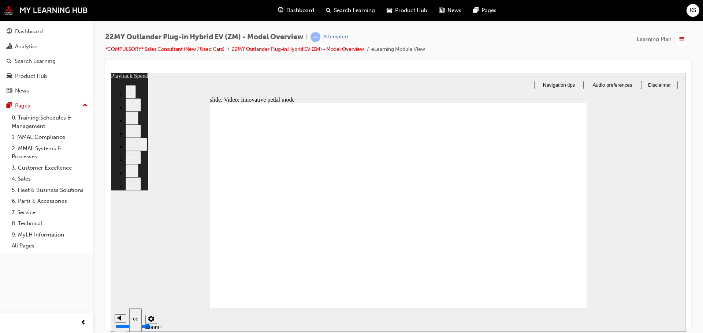
type input "7"
type input "28"
type input "7"
type input "29"
type input "7"
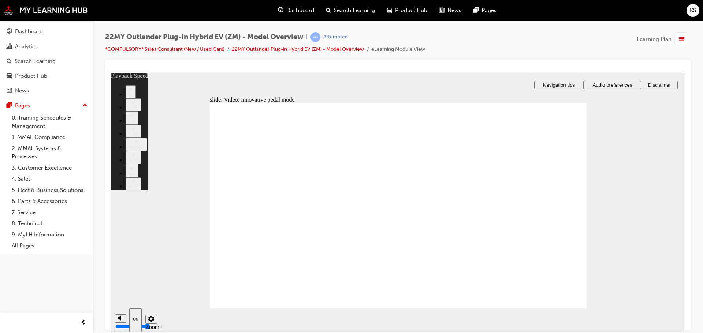
type input "29"
type input "7"
type input "29"
type input "7"
type input "29"
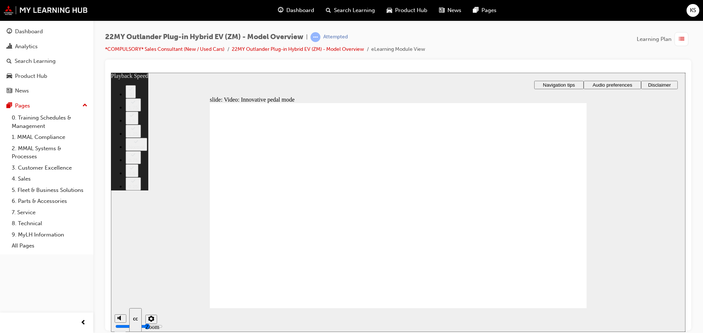
type input "7"
type input "30"
type input "7"
type input "30"
type input "7"
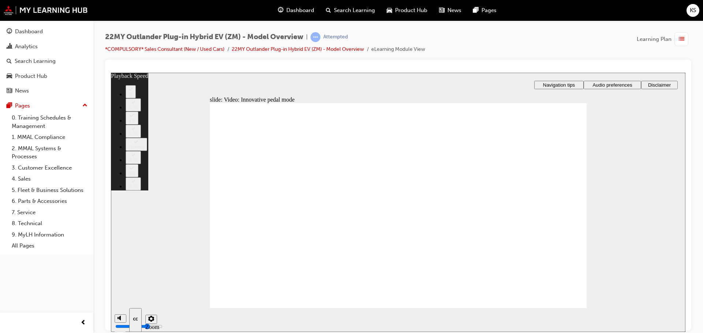
type input "30"
type input "7"
type input "30"
type input "7"
type input "31"
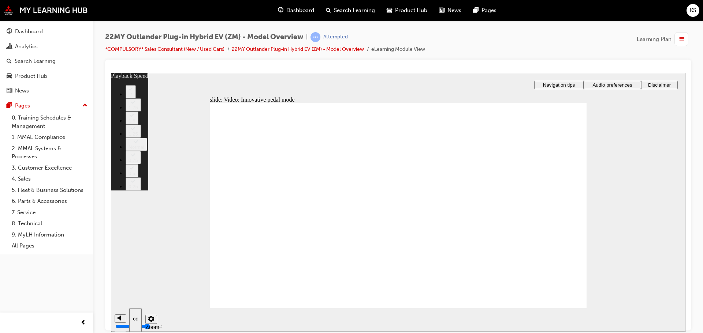
type input "7"
type input "31"
type input "7"
type input "31"
type input "7"
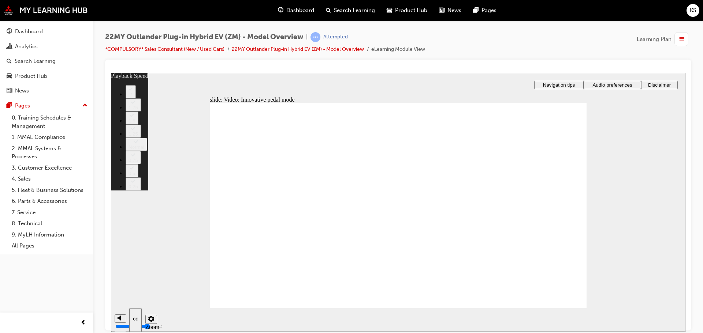
type input "31"
type input "7"
type input "32"
type input "7"
type input "32"
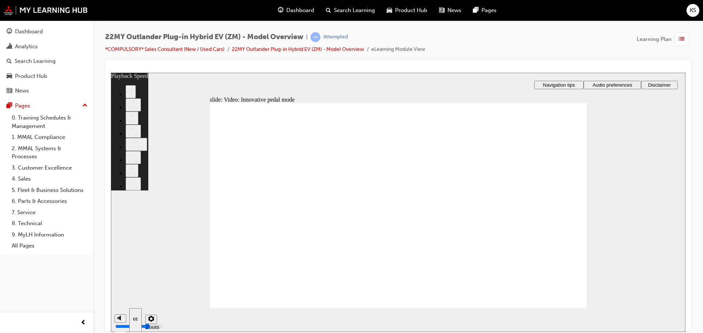
type input "7"
type input "32"
type input "7"
type input "33"
type input "7"
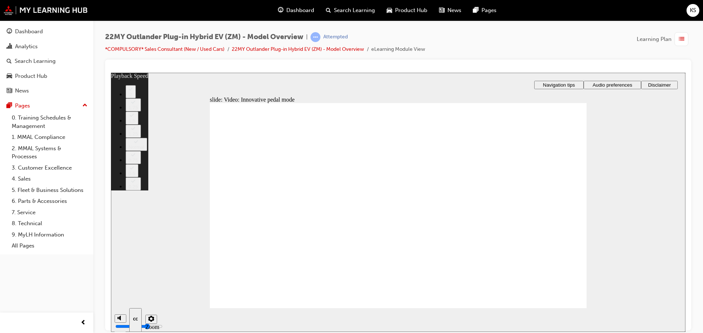
type input "33"
type input "7"
type input "33"
type input "7"
type input "33"
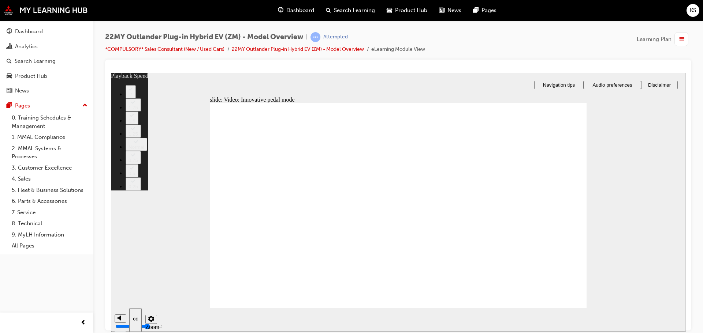
type input "7"
type input "33"
type input "7"
type input "34"
type input "7"
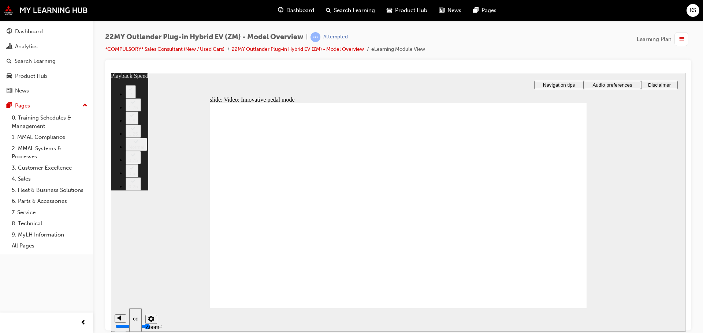
type input "34"
type input "7"
type input "34"
type input "7"
type input "34"
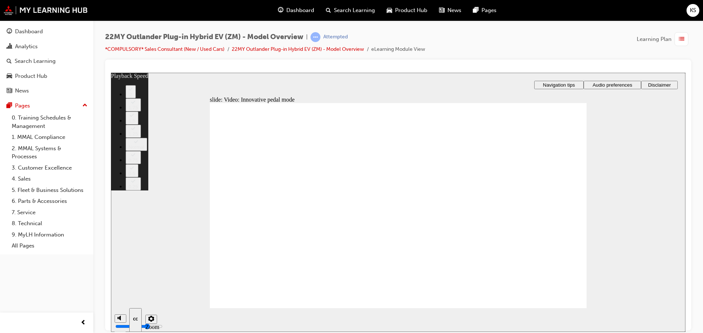
type input "7"
type input "35"
type input "7"
type input "35"
type input "7"
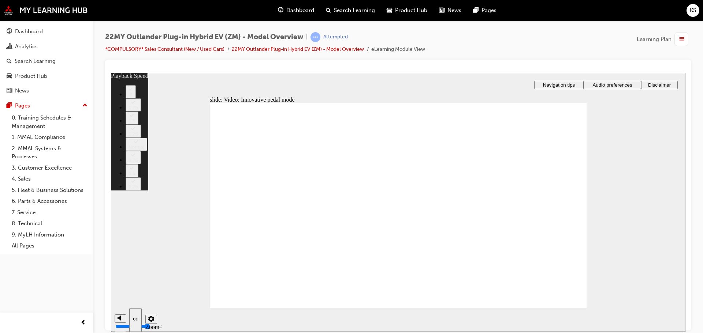
type input "35"
type input "7"
type input "35"
type input "7"
type input "36"
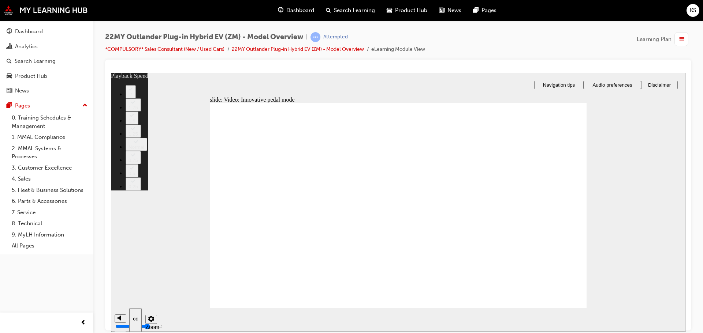
type input "7"
type input "36"
type input "7"
type input "36"
type input "7"
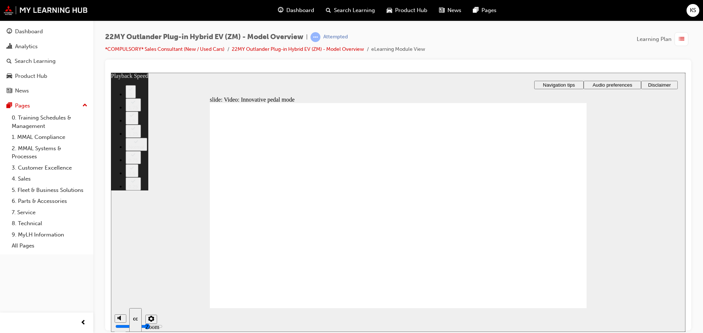
type input "37"
type input "7"
type input "37"
type input "7"
type input "37"
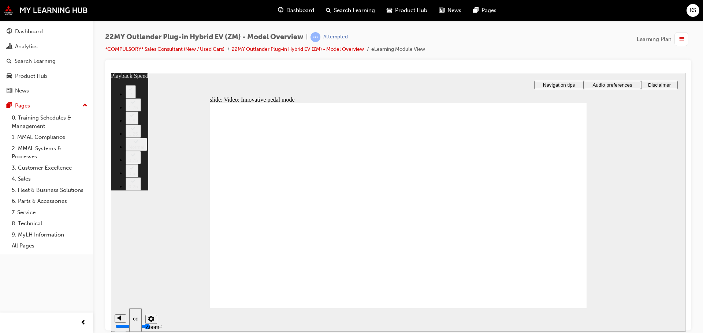
type input "7"
type input "37"
type input "7"
type input "37"
type input "7"
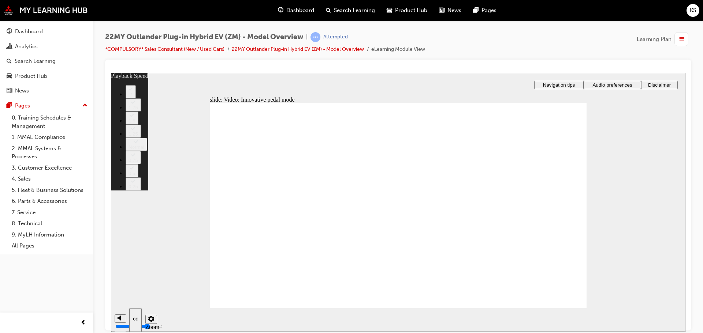
type input "37"
type input "7"
type input "38"
type input "7"
type input "38"
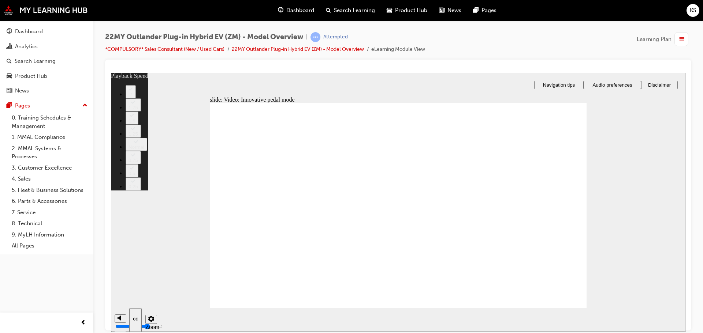
type input "7"
type input "38"
type input "7"
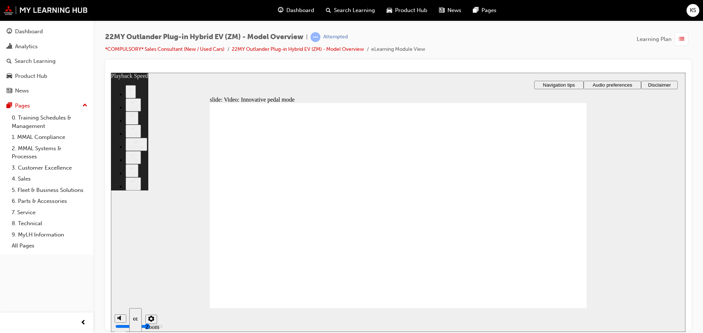
drag, startPoint x: 226, startPoint y: 290, endPoint x: 555, endPoint y: 292, distance: 329.5
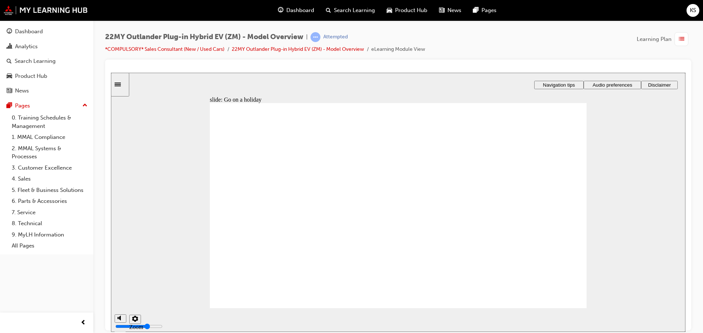
drag, startPoint x: 441, startPoint y: 272, endPoint x: 448, endPoint y: 276, distance: 7.9
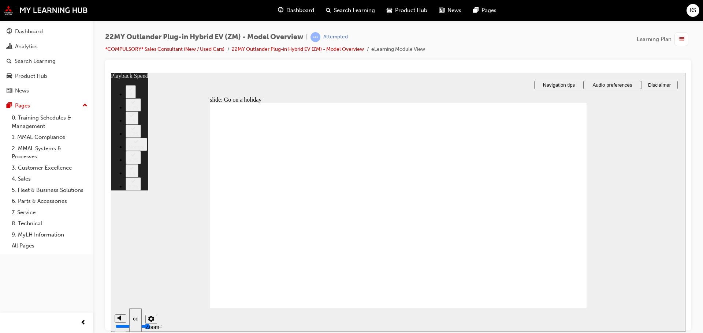
drag, startPoint x: 422, startPoint y: 289, endPoint x: 429, endPoint y: 289, distance: 7.7
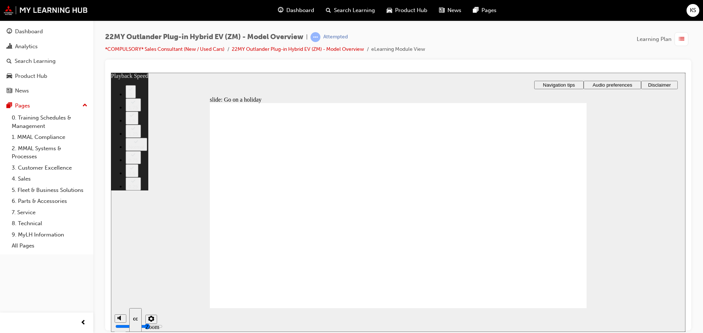
drag, startPoint x: 535, startPoint y: 288, endPoint x: 536, endPoint y: 283, distance: 5.9
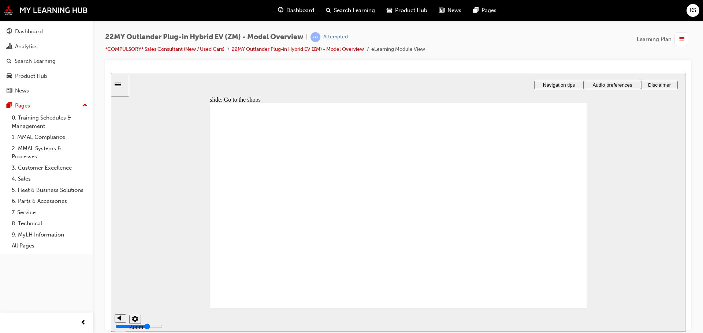
drag, startPoint x: 426, startPoint y: 273, endPoint x: 444, endPoint y: 274, distance: 17.6
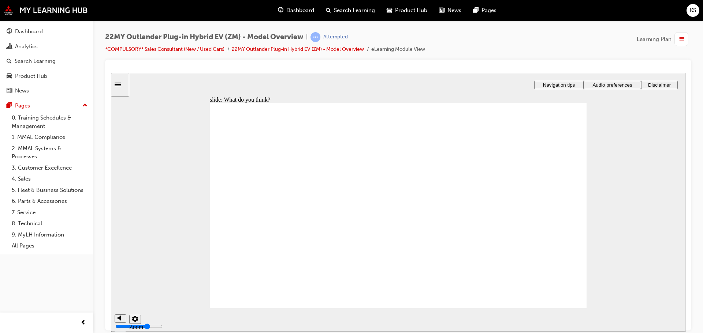
drag, startPoint x: 340, startPoint y: 276, endPoint x: 349, endPoint y: 274, distance: 9.9
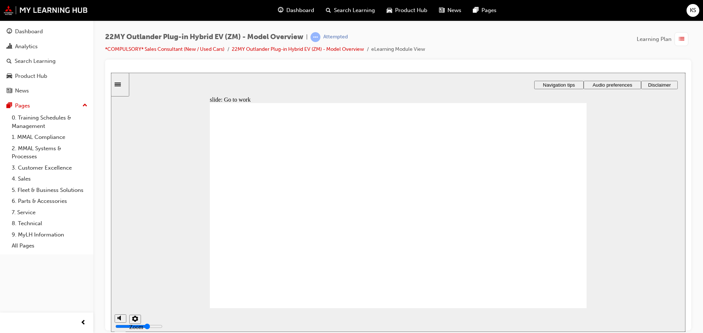
drag, startPoint x: 399, startPoint y: 272, endPoint x: 406, endPoint y: 273, distance: 7.1
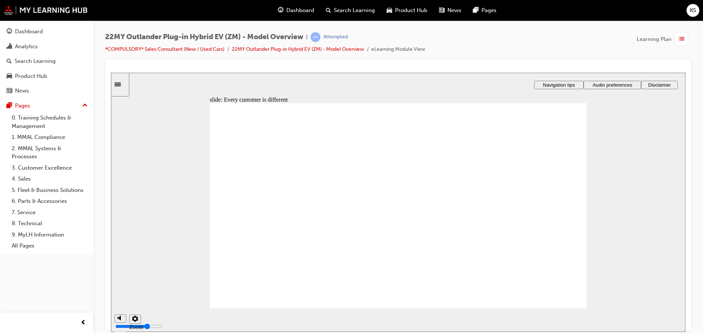
drag, startPoint x: 425, startPoint y: 215, endPoint x: 422, endPoint y: 208, distance: 6.7
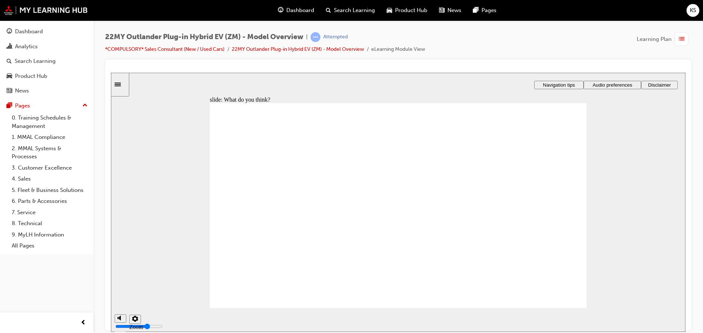
drag, startPoint x: 398, startPoint y: 247, endPoint x: 509, endPoint y: 246, distance: 111.3
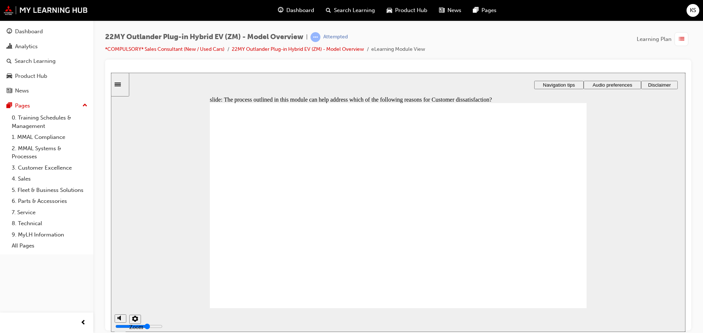
drag, startPoint x: 310, startPoint y: 255, endPoint x: 305, endPoint y: 256, distance: 5.2
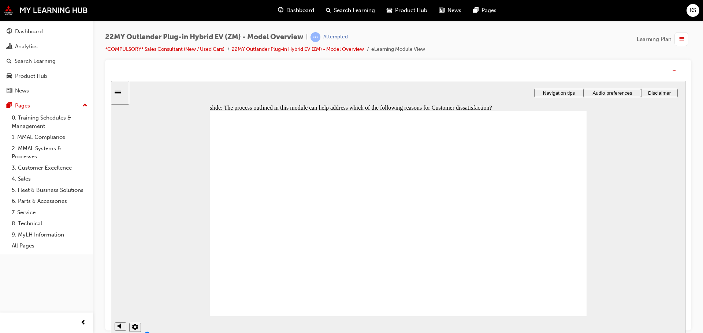
drag, startPoint x: 385, startPoint y: 231, endPoint x: 385, endPoint y: 239, distance: 8.1
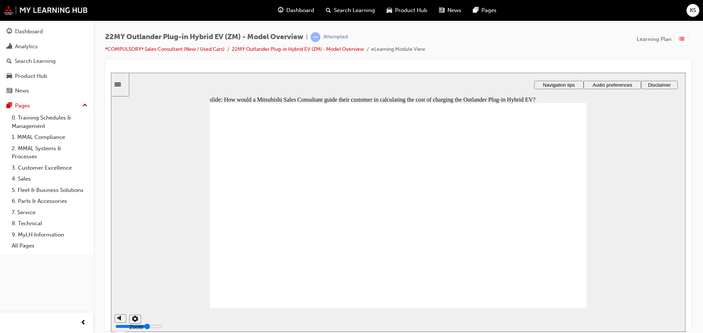
drag, startPoint x: 304, startPoint y: 201, endPoint x: 426, endPoint y: 236, distance: 127.5
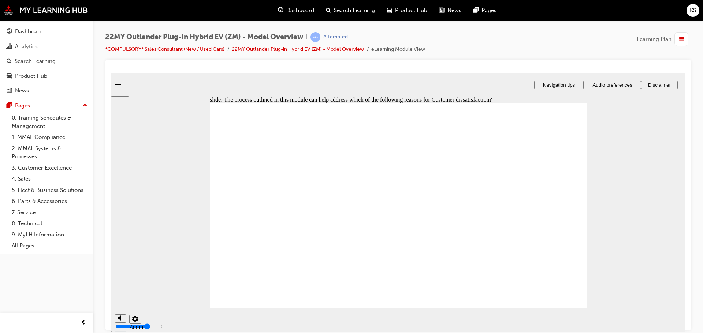
drag, startPoint x: 288, startPoint y: 196, endPoint x: 425, endPoint y: 243, distance: 144.9
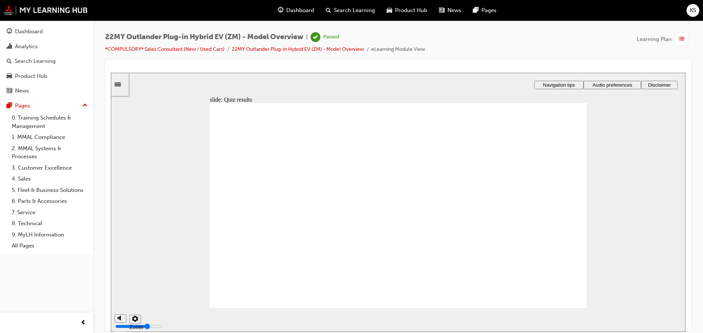
click at [293, 9] on span "Dashboard" at bounding box center [300, 10] width 28 height 8
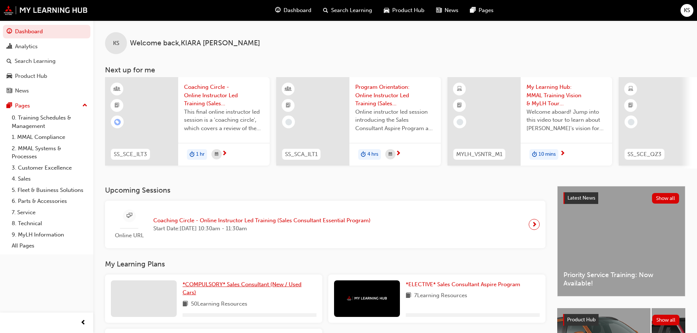
click at [208, 288] on span "*COMPULSORY* Sales Consultant (New / Used Cars)" at bounding box center [242, 289] width 119 height 15
